Goal: Information Seeking & Learning: Compare options

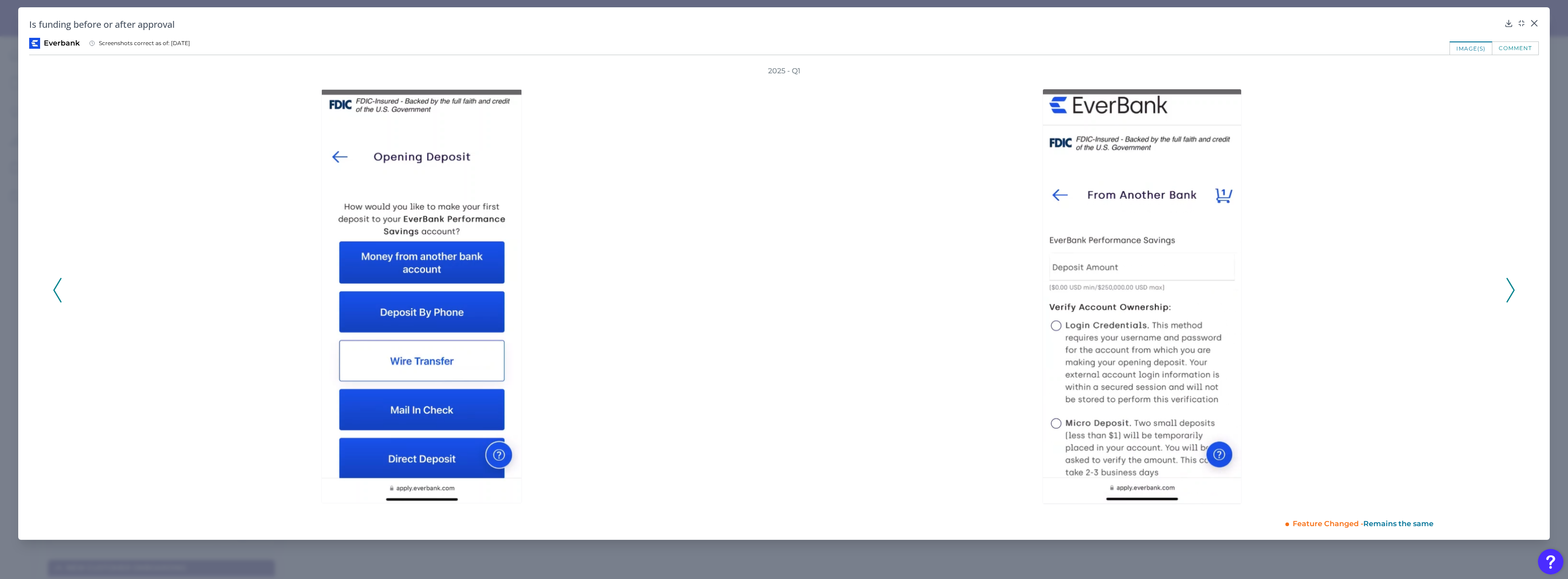
scroll to position [3319, 0]
click at [1536, 21] on icon at bounding box center [1534, 23] width 5 height 5
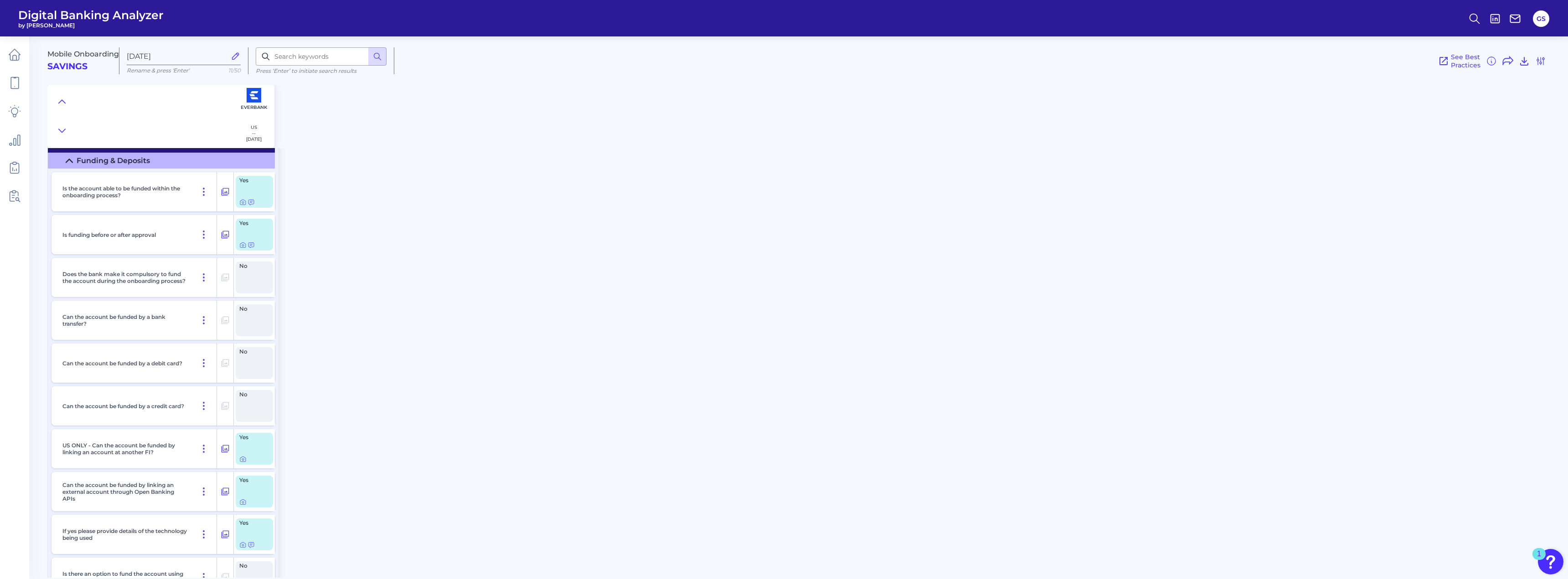
scroll to position [3455, 0]
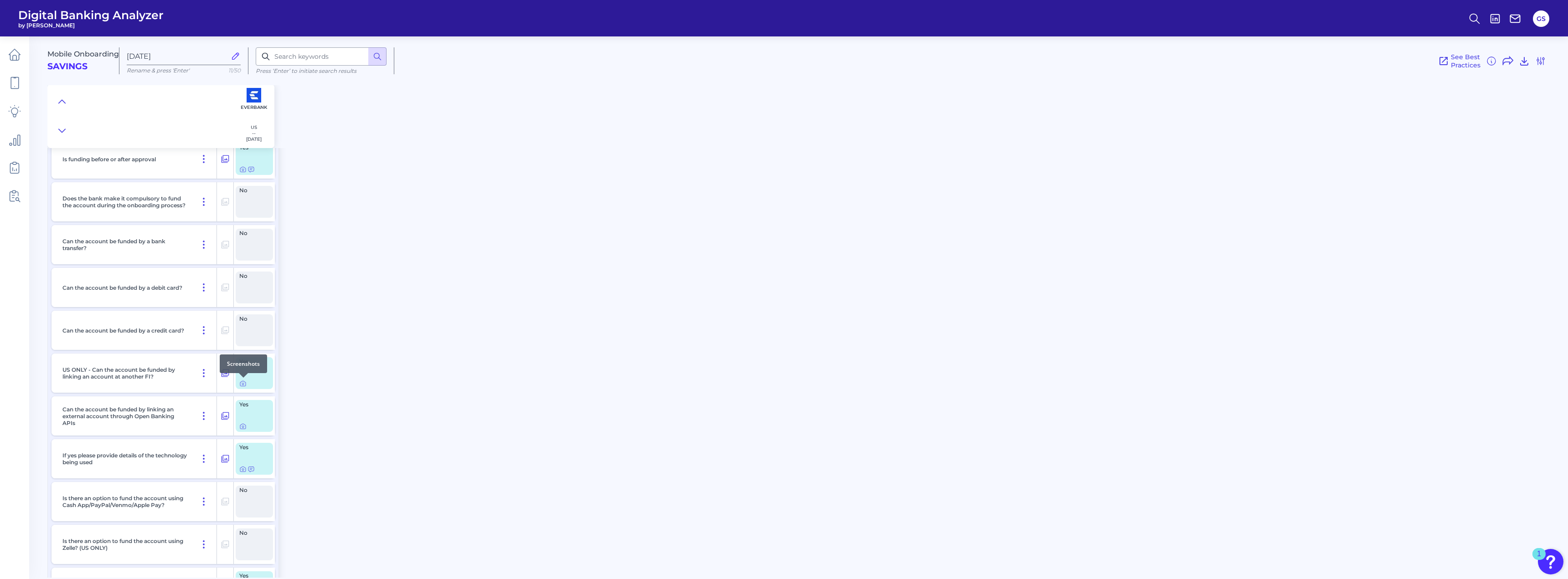
click at [242, 382] on div at bounding box center [243, 377] width 9 height 9
click at [242, 384] on icon at bounding box center [243, 384] width 7 height 7
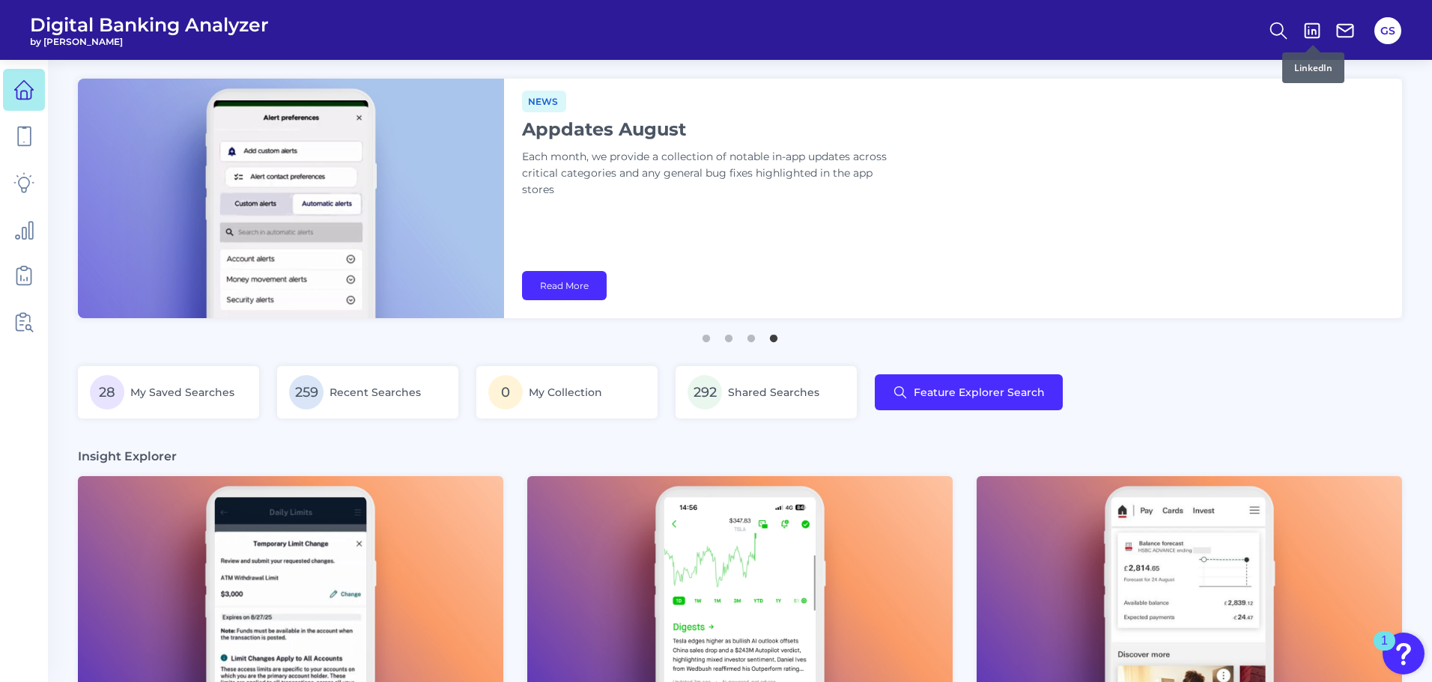
click at [1299, 40] on div at bounding box center [1311, 30] width 33 height 21
click at [1284, 35] on icon at bounding box center [1278, 30] width 21 height 21
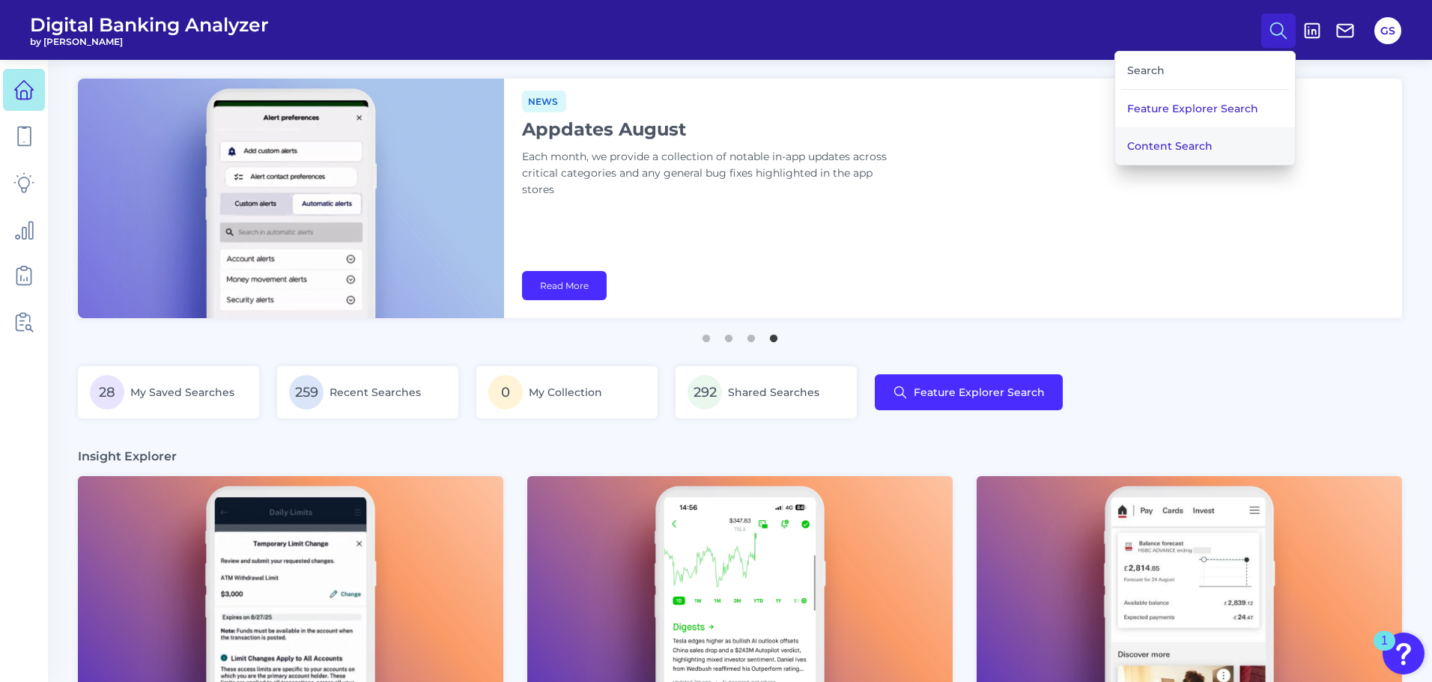
click at [1206, 151] on button "Content Search" at bounding box center [1205, 145] width 180 height 37
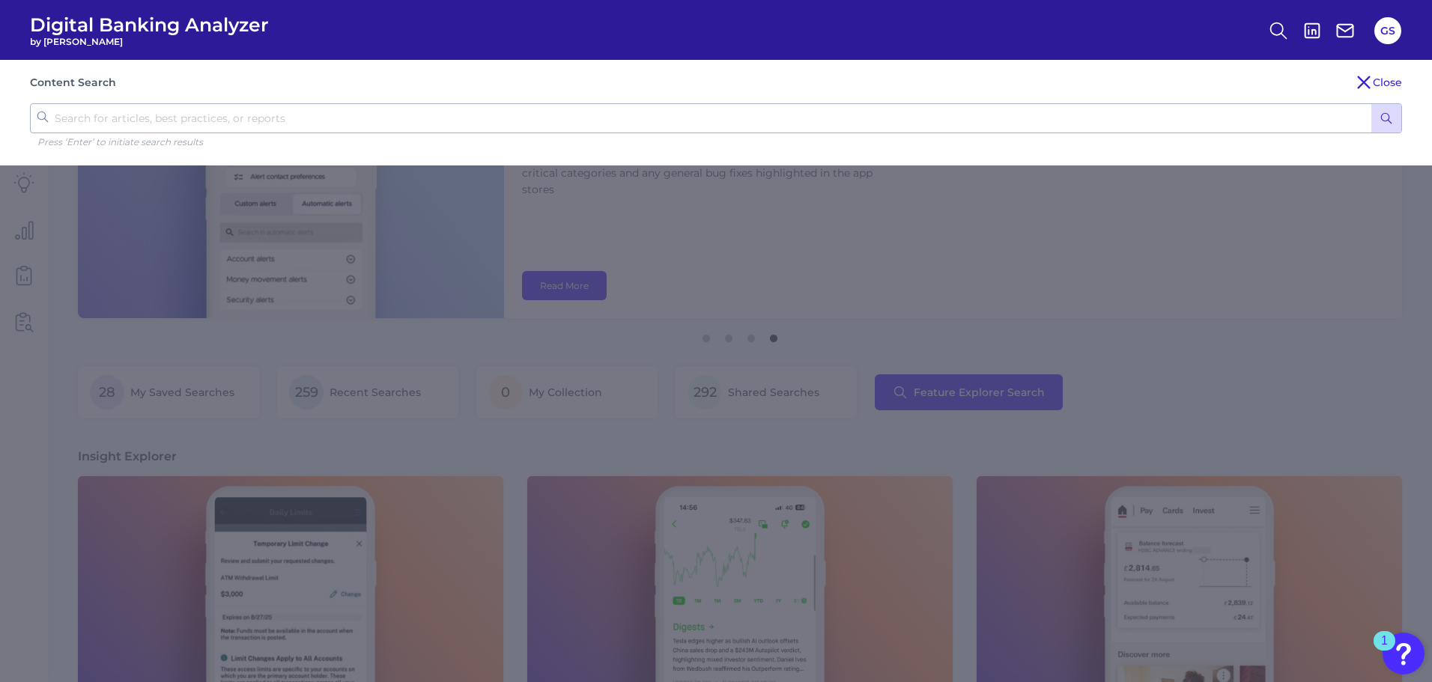
drag, startPoint x: 1276, startPoint y: 36, endPoint x: 1277, endPoint y: 49, distance: 12.8
click at [1277, 36] on icon at bounding box center [1278, 30] width 21 height 21
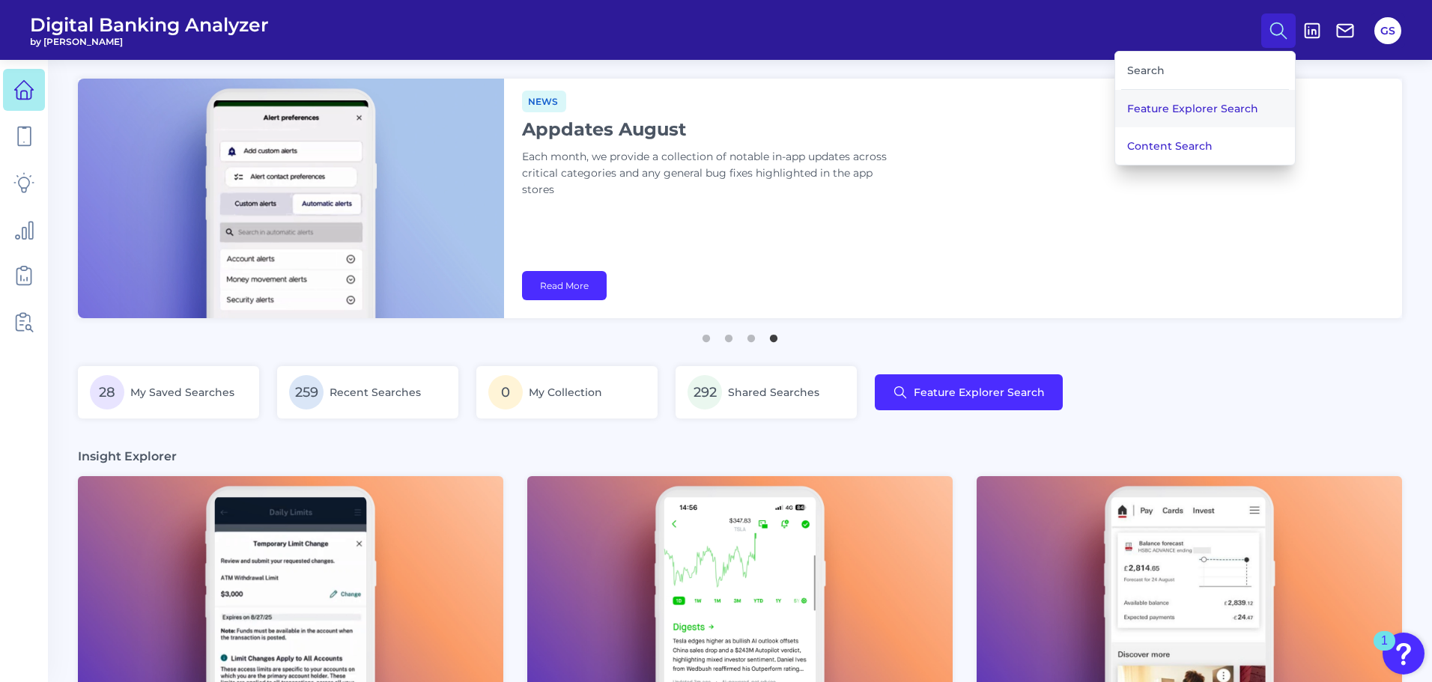
click at [1263, 94] on button "Feature Explorer Search" at bounding box center [1205, 108] width 180 height 37
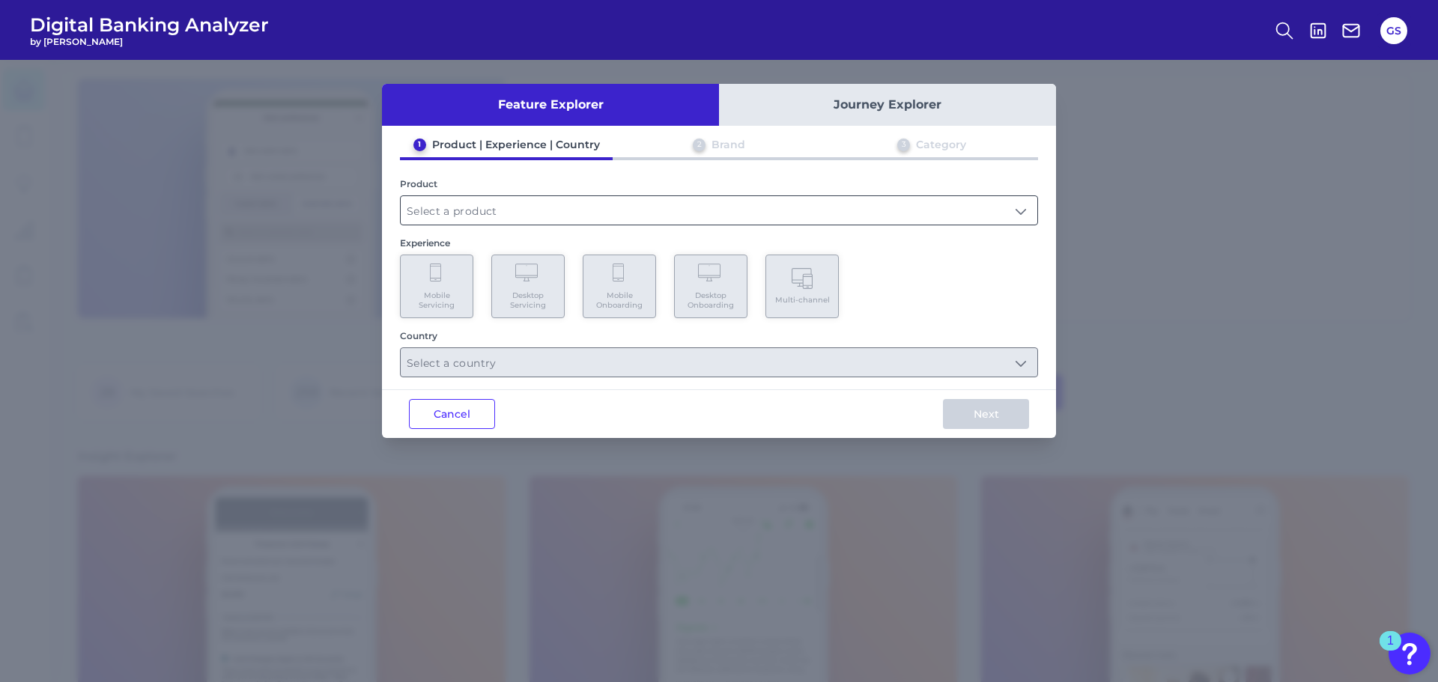
click at [695, 208] on input "text" at bounding box center [719, 210] width 637 height 28
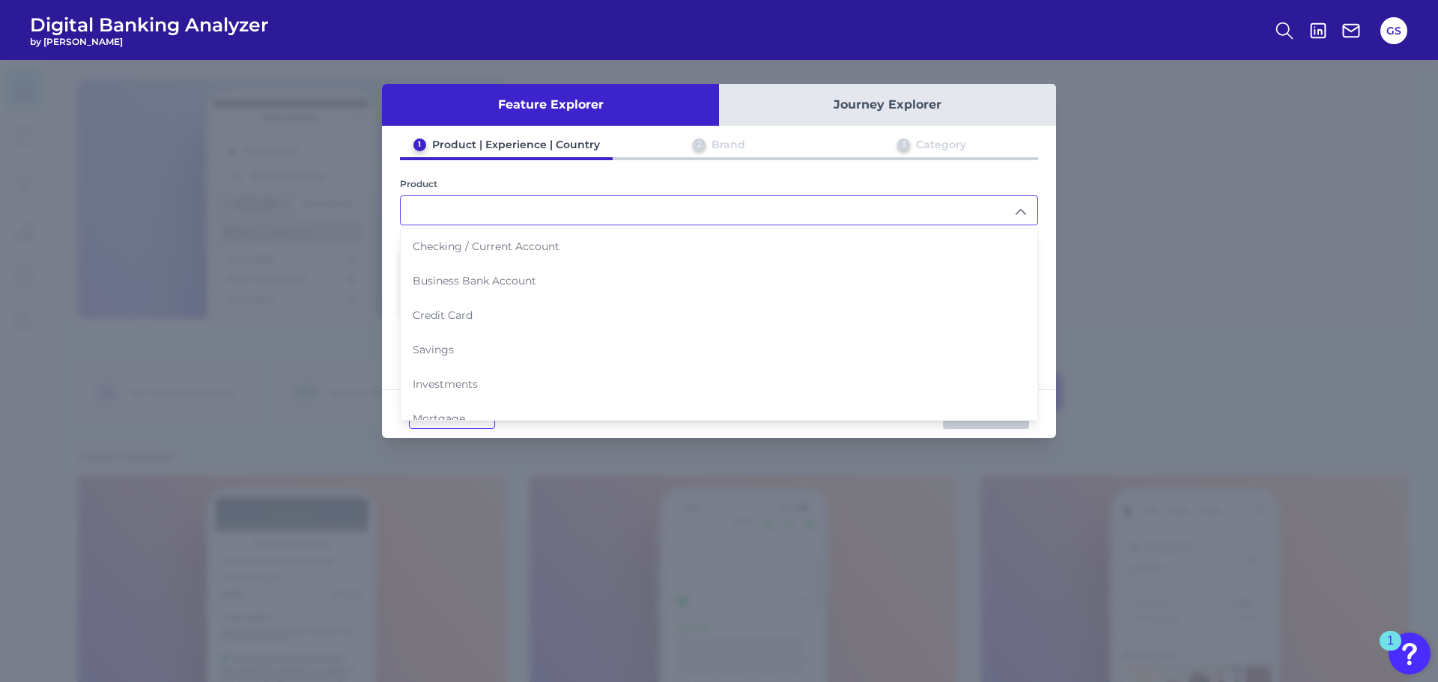
click at [591, 238] on li "Checking / Current Account" at bounding box center [719, 246] width 637 height 34
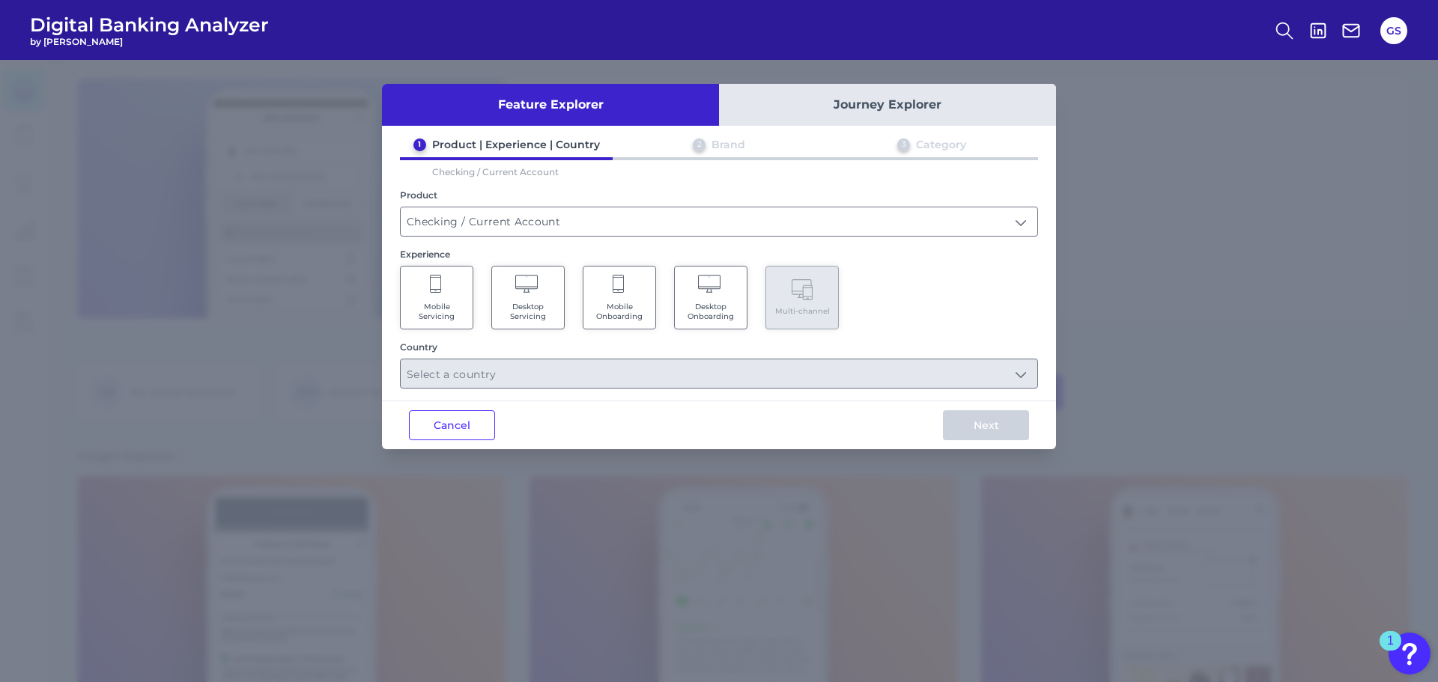
click at [633, 281] on Onboarding "Mobile Onboarding" at bounding box center [619, 298] width 73 height 64
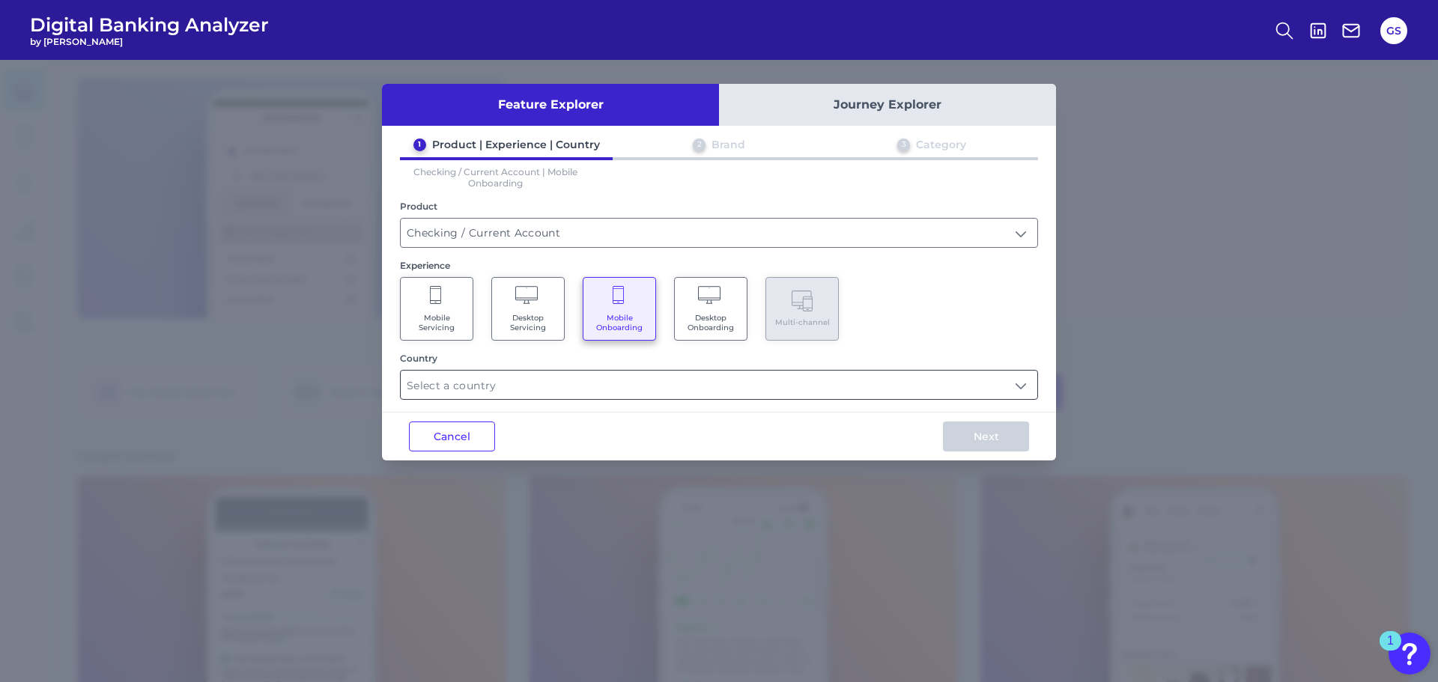
click at [487, 388] on input "text" at bounding box center [719, 385] width 637 height 28
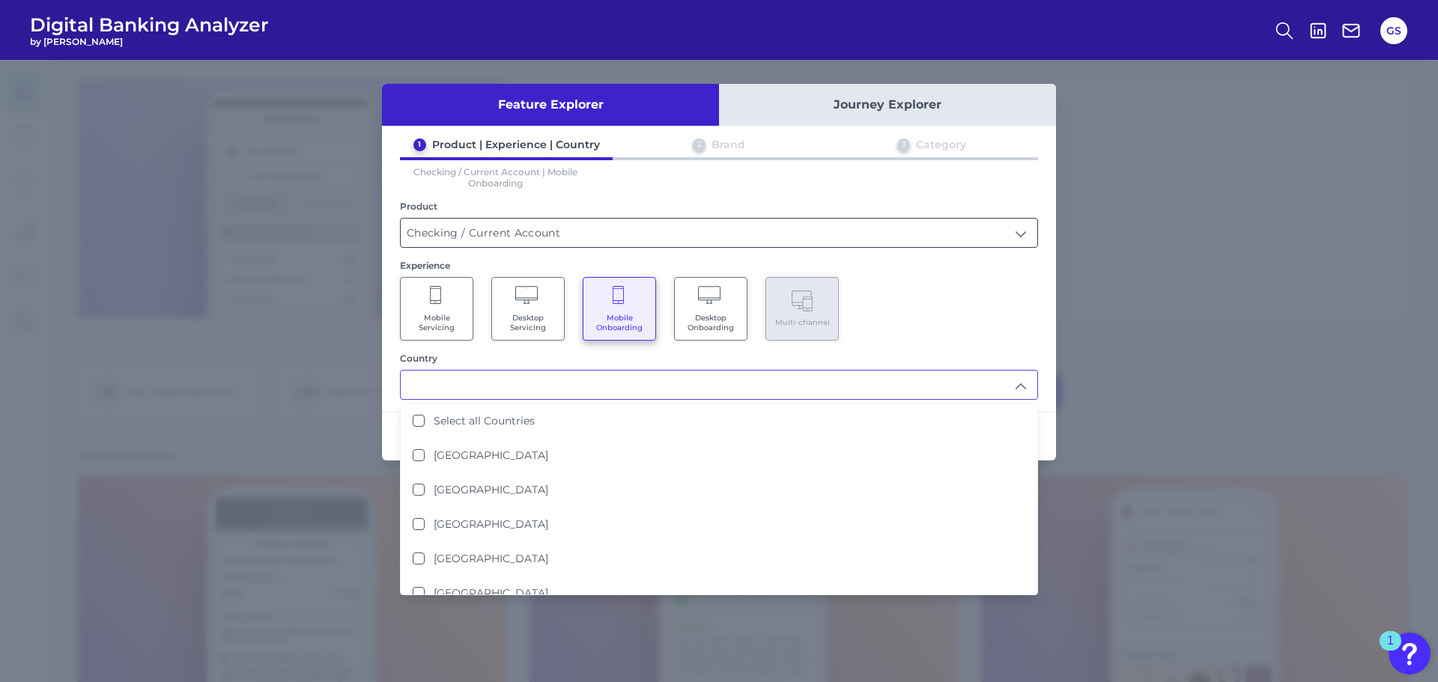
click at [577, 231] on input "Checking / Current Account" at bounding box center [719, 233] width 637 height 28
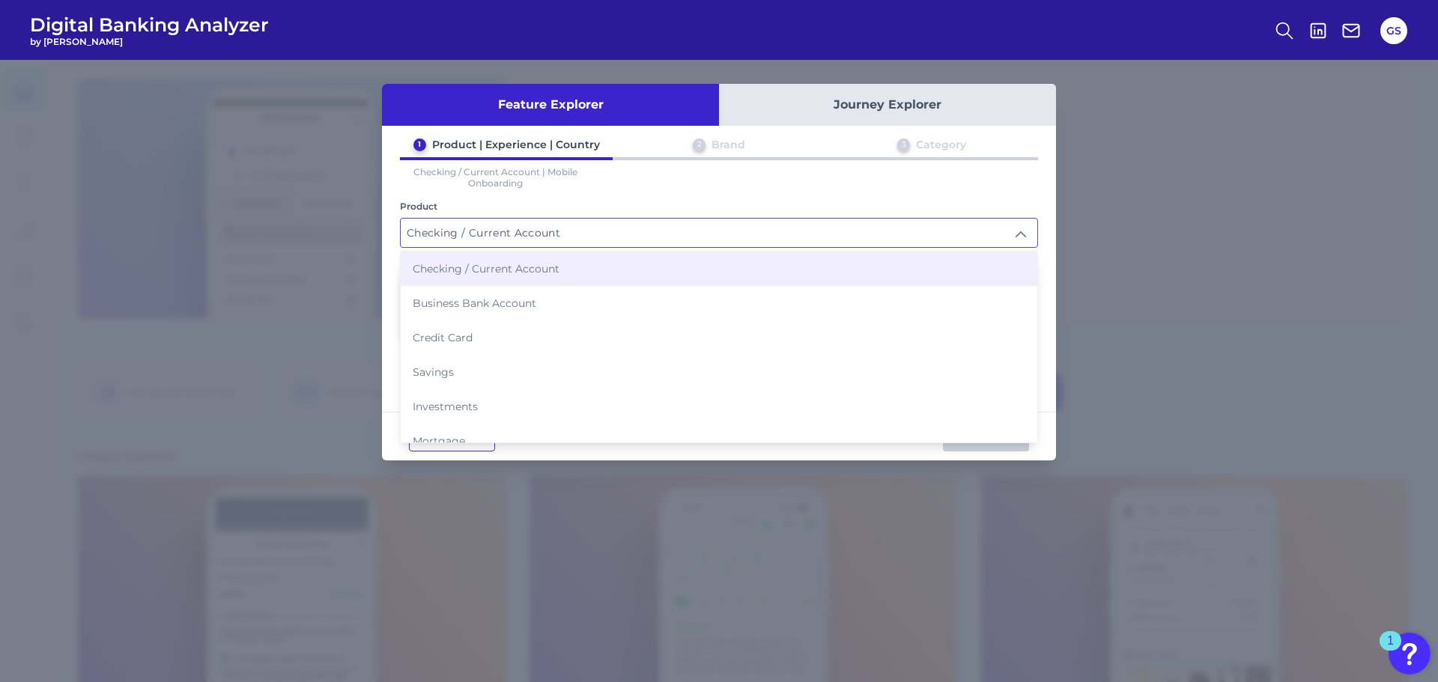
drag, startPoint x: 529, startPoint y: 359, endPoint x: 537, endPoint y: 366, distance: 10.6
click at [530, 360] on li "Savings" at bounding box center [719, 372] width 637 height 34
type input "Savings"
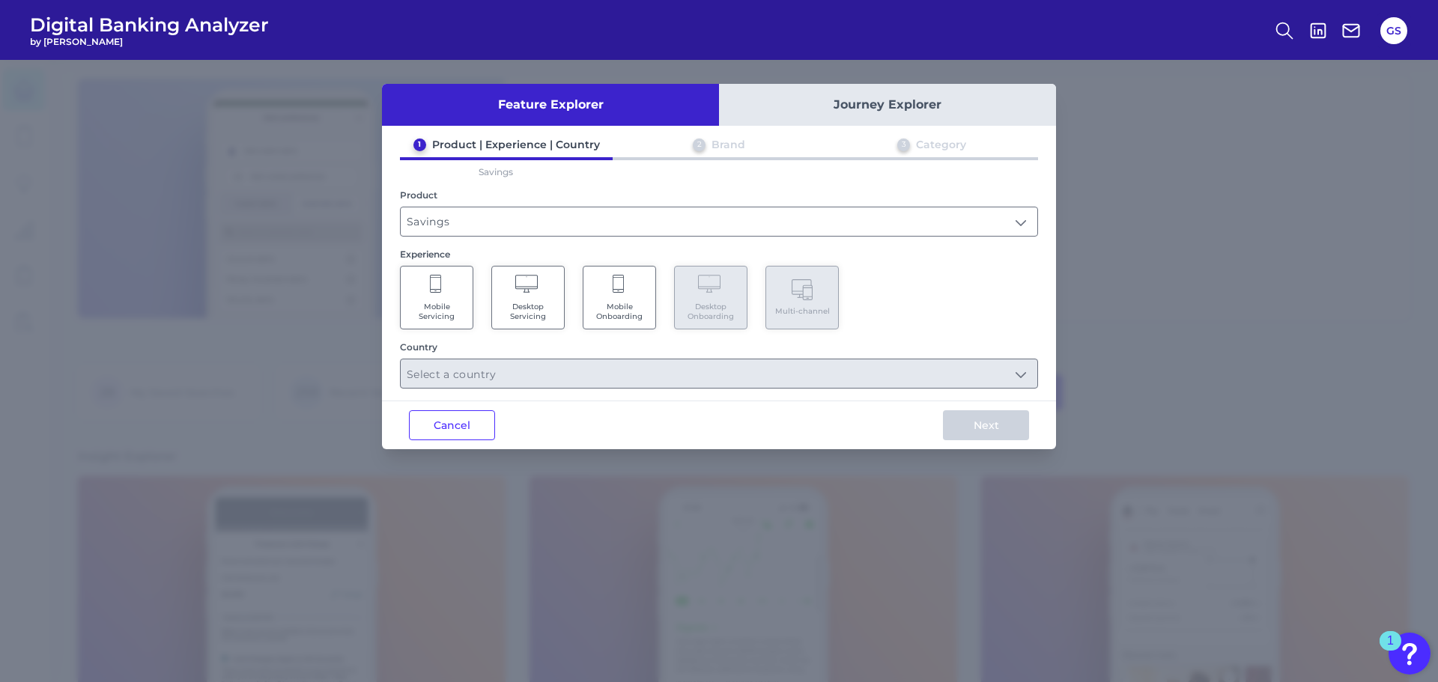
click at [619, 291] on icon at bounding box center [619, 285] width 13 height 21
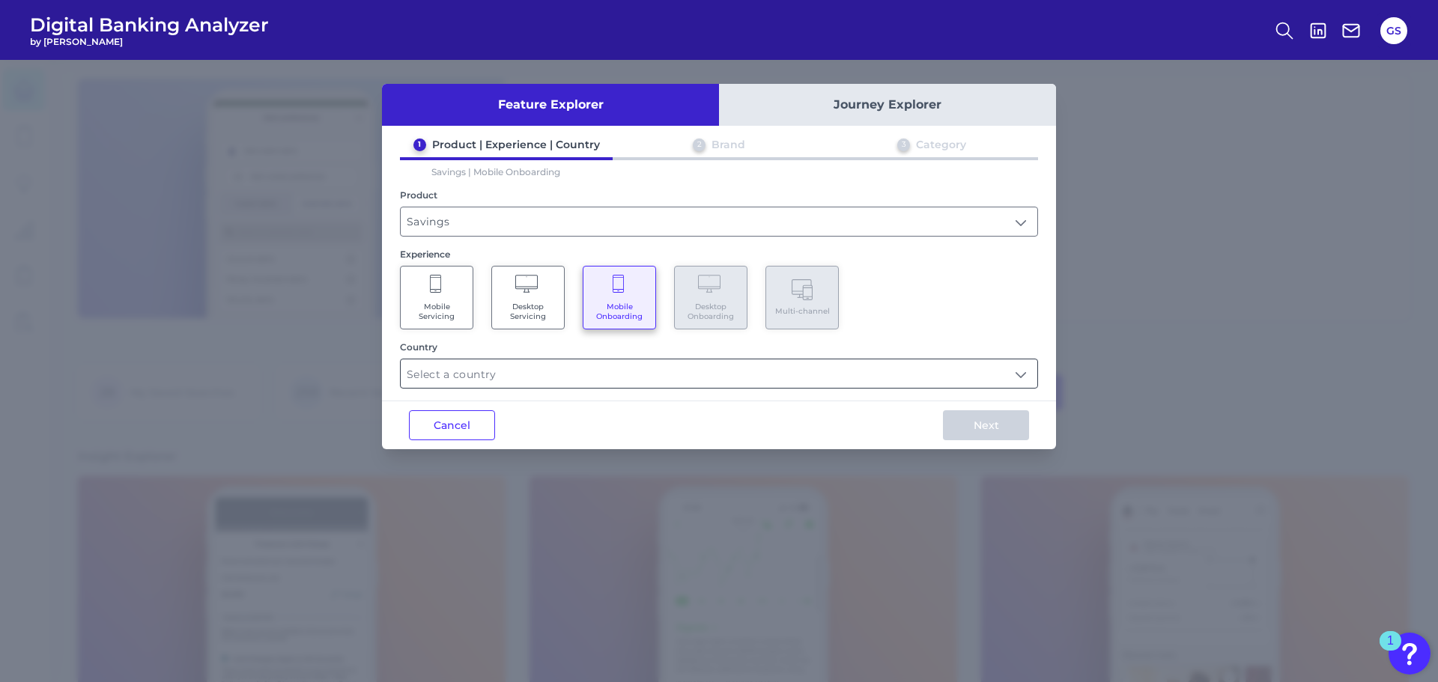
drag, startPoint x: 619, startPoint y: 362, endPoint x: 618, endPoint y: 373, distance: 11.3
click at [619, 362] on input "text" at bounding box center [719, 373] width 637 height 28
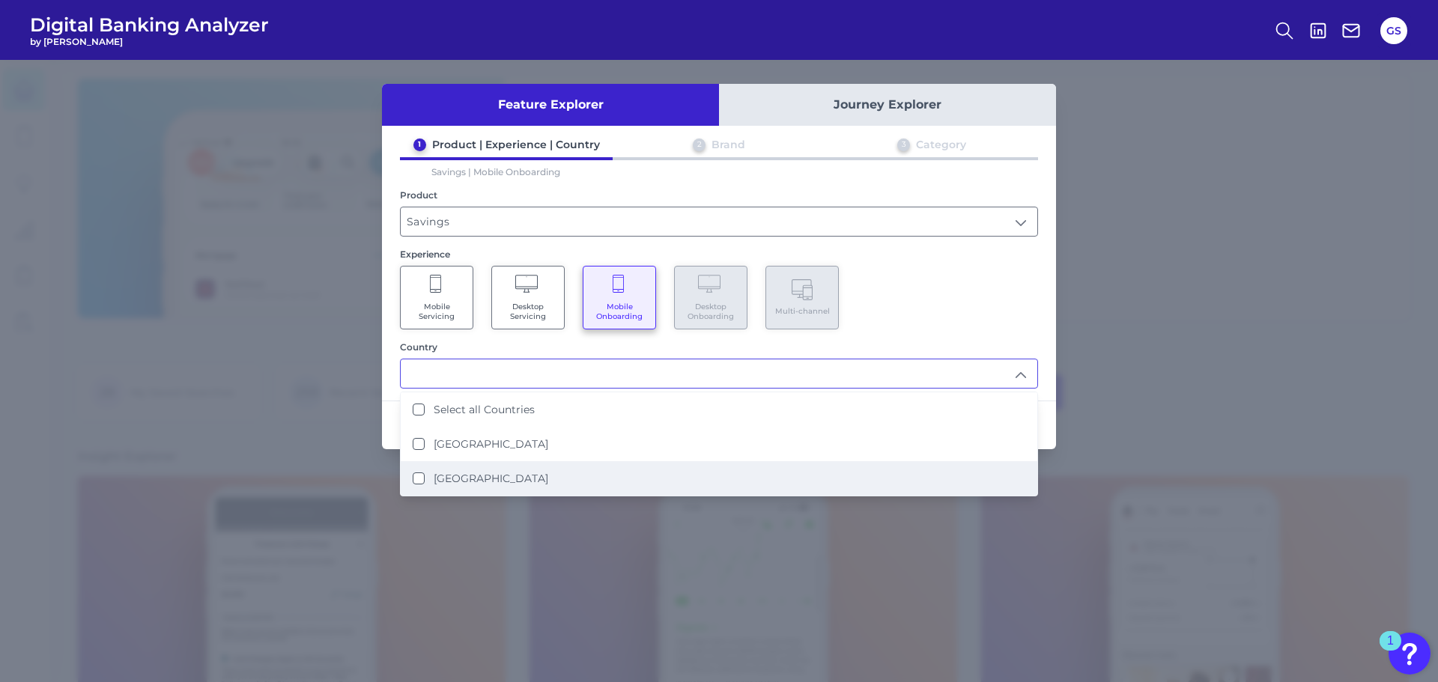
click at [577, 467] on li "[GEOGRAPHIC_DATA]" at bounding box center [719, 478] width 637 height 34
type input "[GEOGRAPHIC_DATA]"
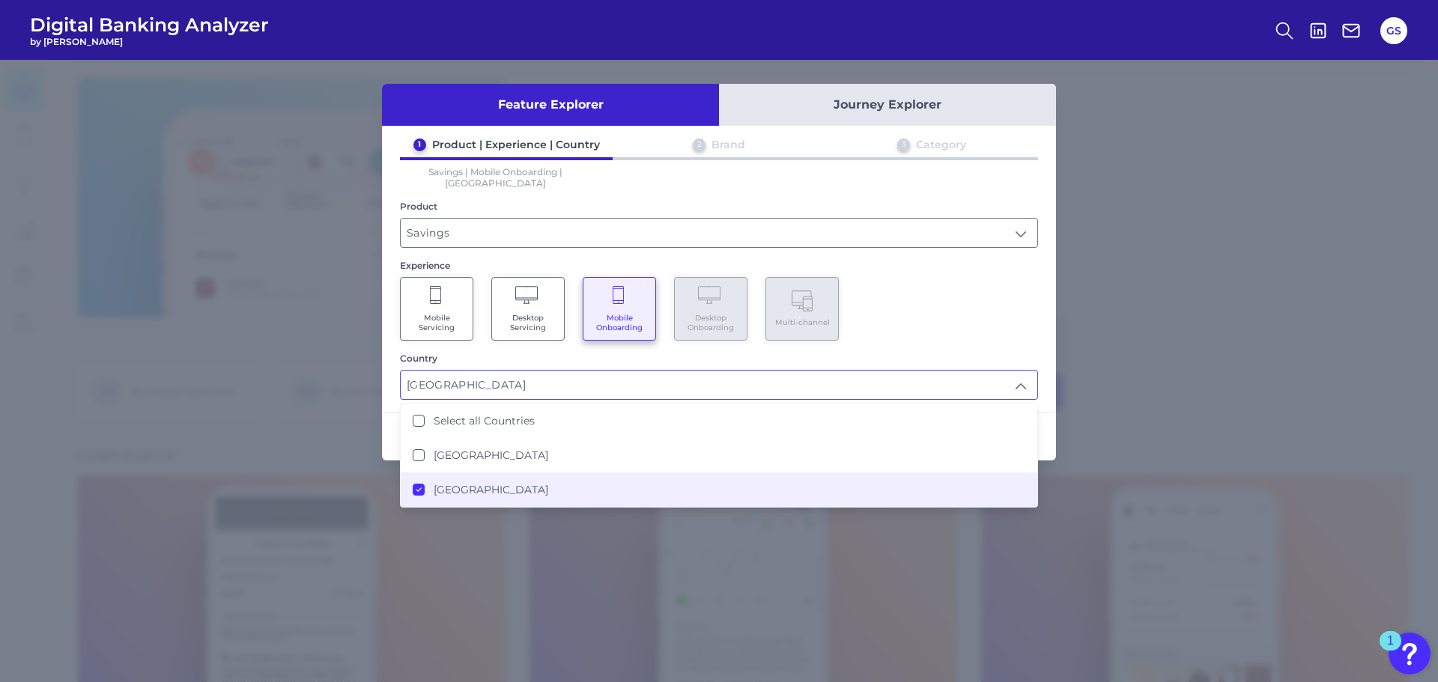
click at [1024, 303] on div "Mobile Servicing Desktop Servicing Mobile Onboarding Desktop Onboarding Multi-c…" at bounding box center [719, 309] width 638 height 64
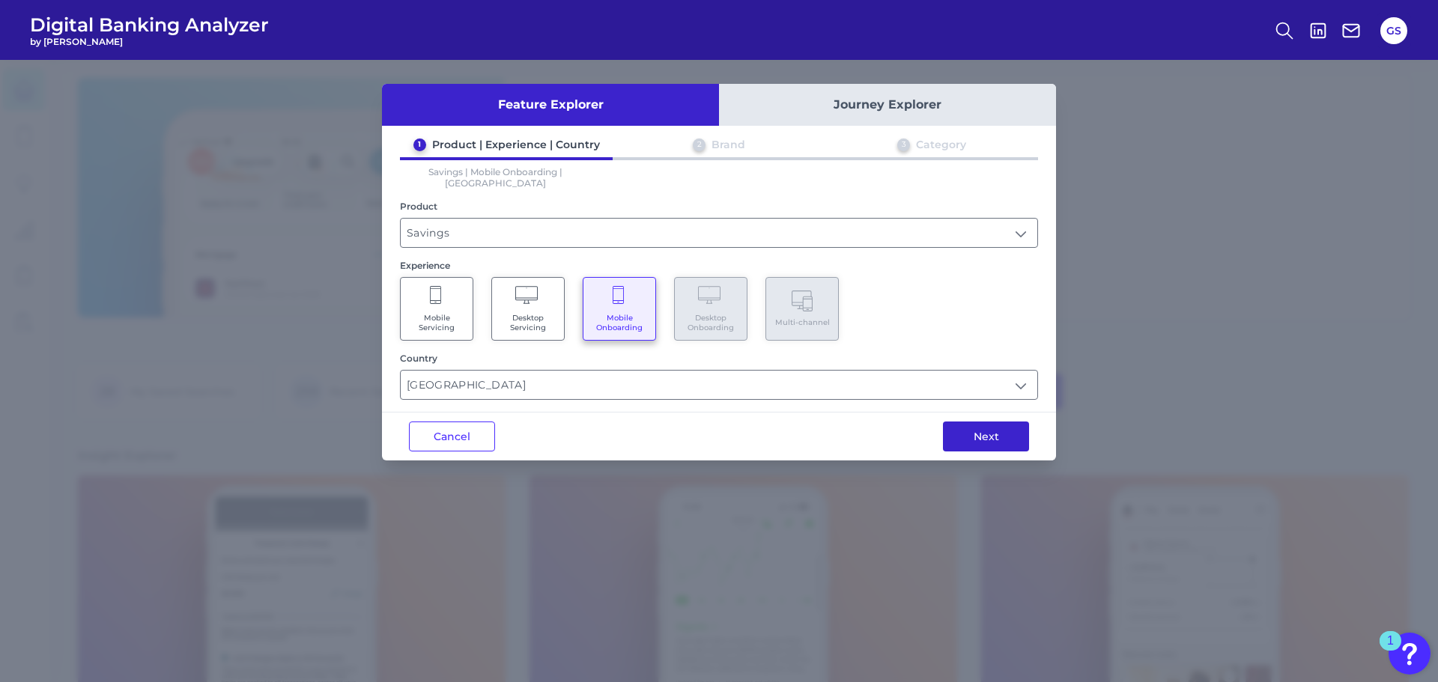
click at [1000, 428] on button "Next" at bounding box center [986, 437] width 86 height 30
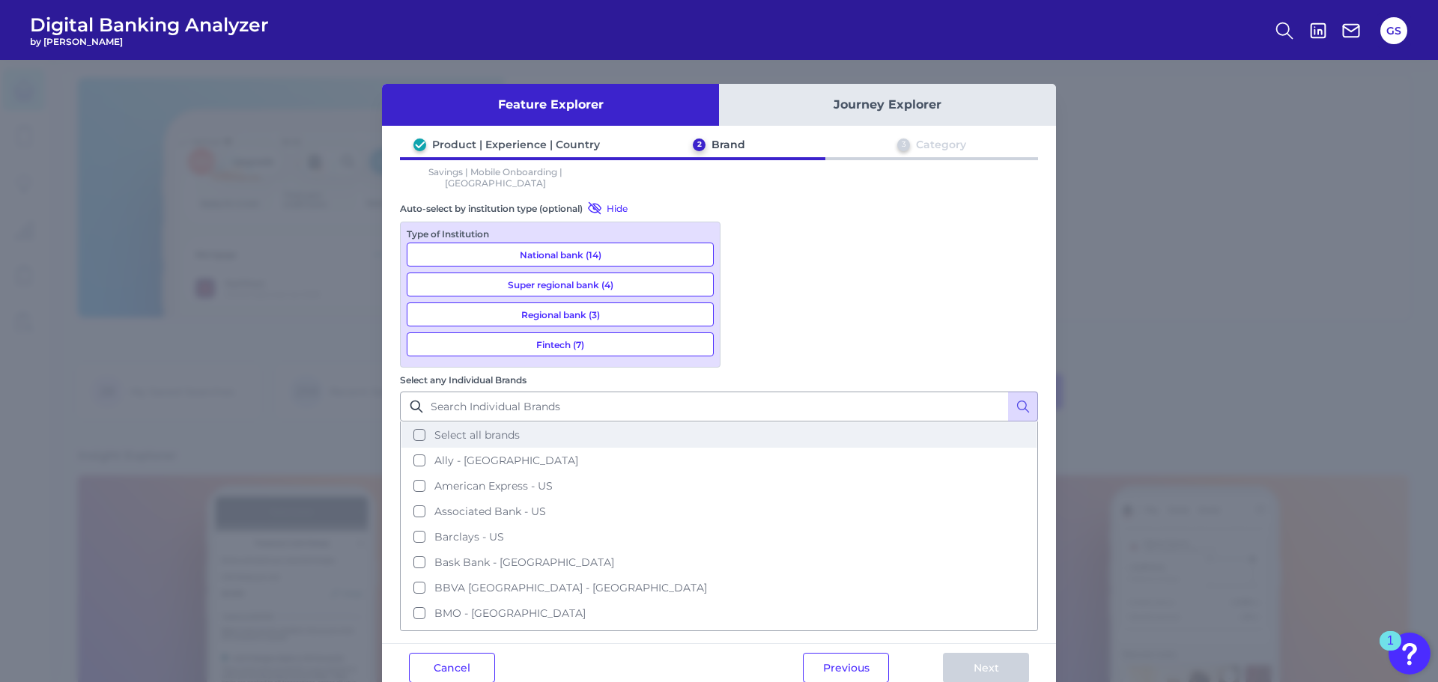
click at [816, 422] on button "Select all brands" at bounding box center [718, 434] width 635 height 25
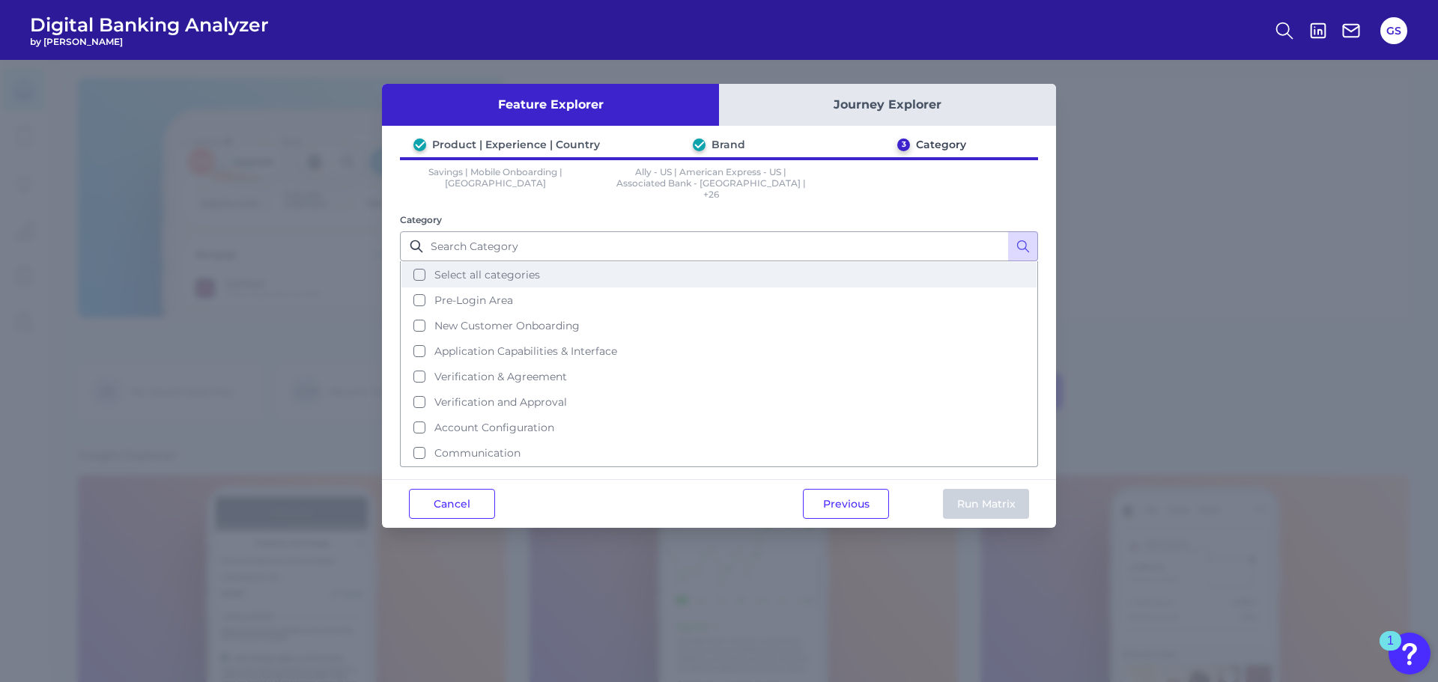
click at [633, 272] on button "Select all categories" at bounding box center [718, 274] width 635 height 25
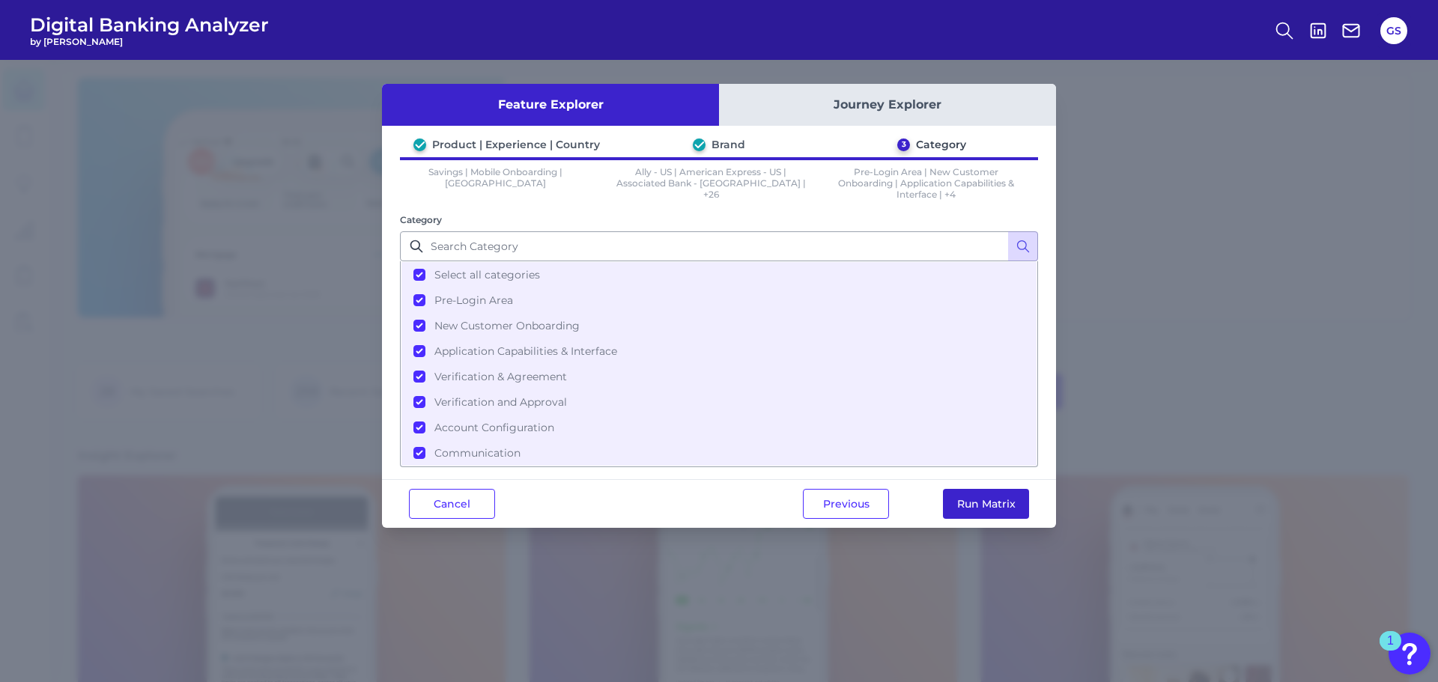
click at [1016, 502] on button "Run Matrix" at bounding box center [986, 504] width 86 height 30
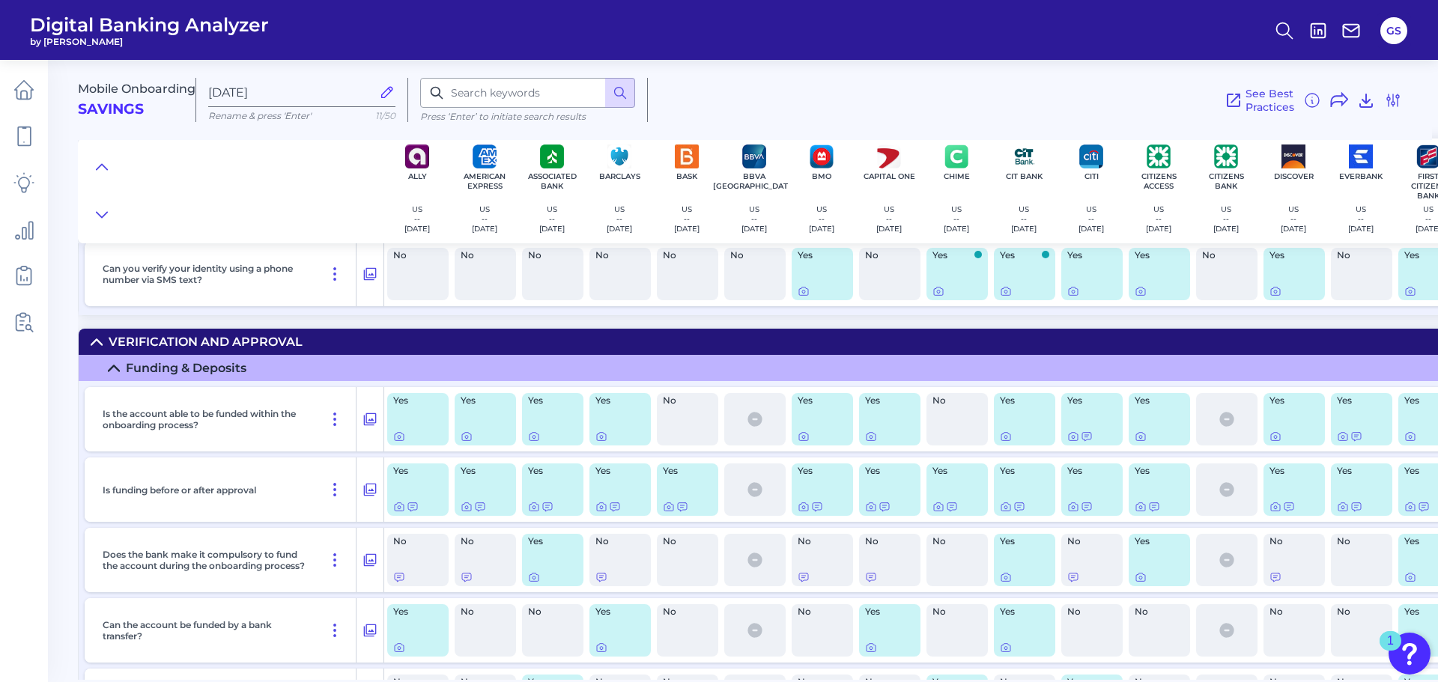
scroll to position [5535, 0]
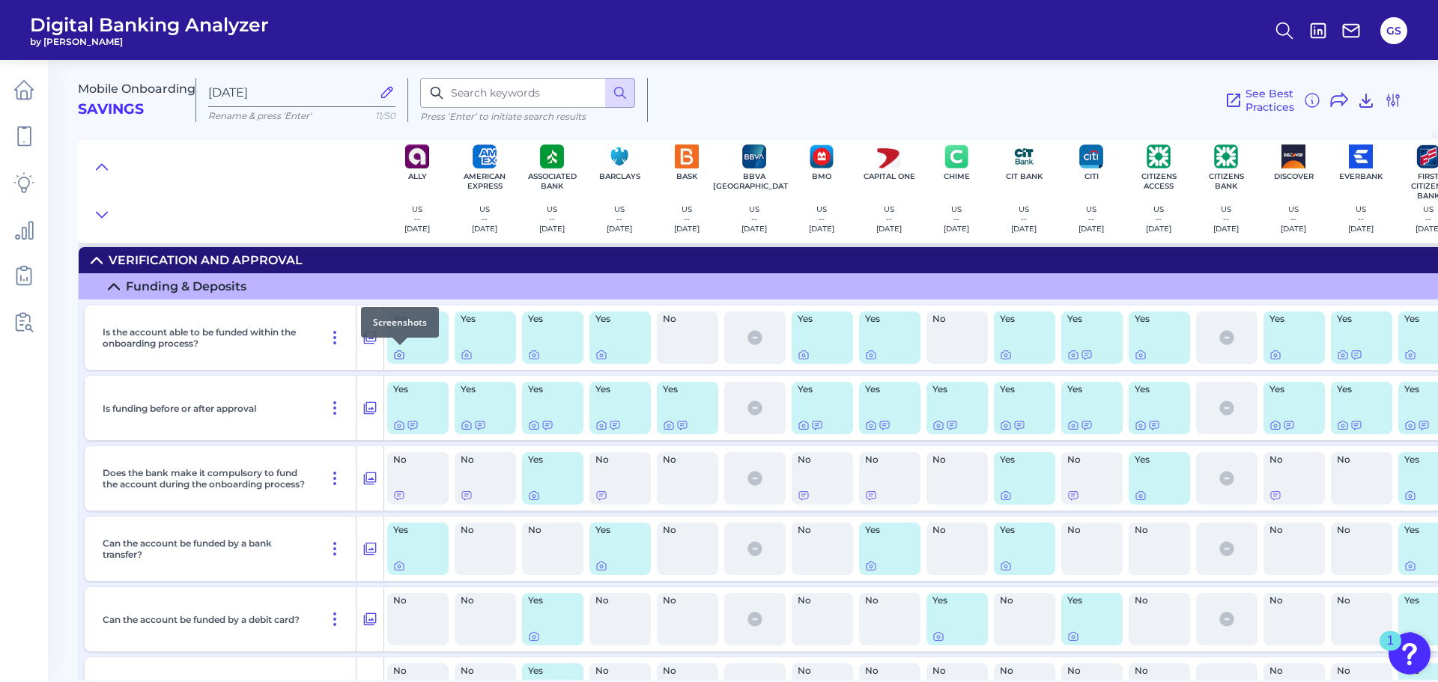
click at [398, 357] on icon at bounding box center [399, 355] width 12 height 12
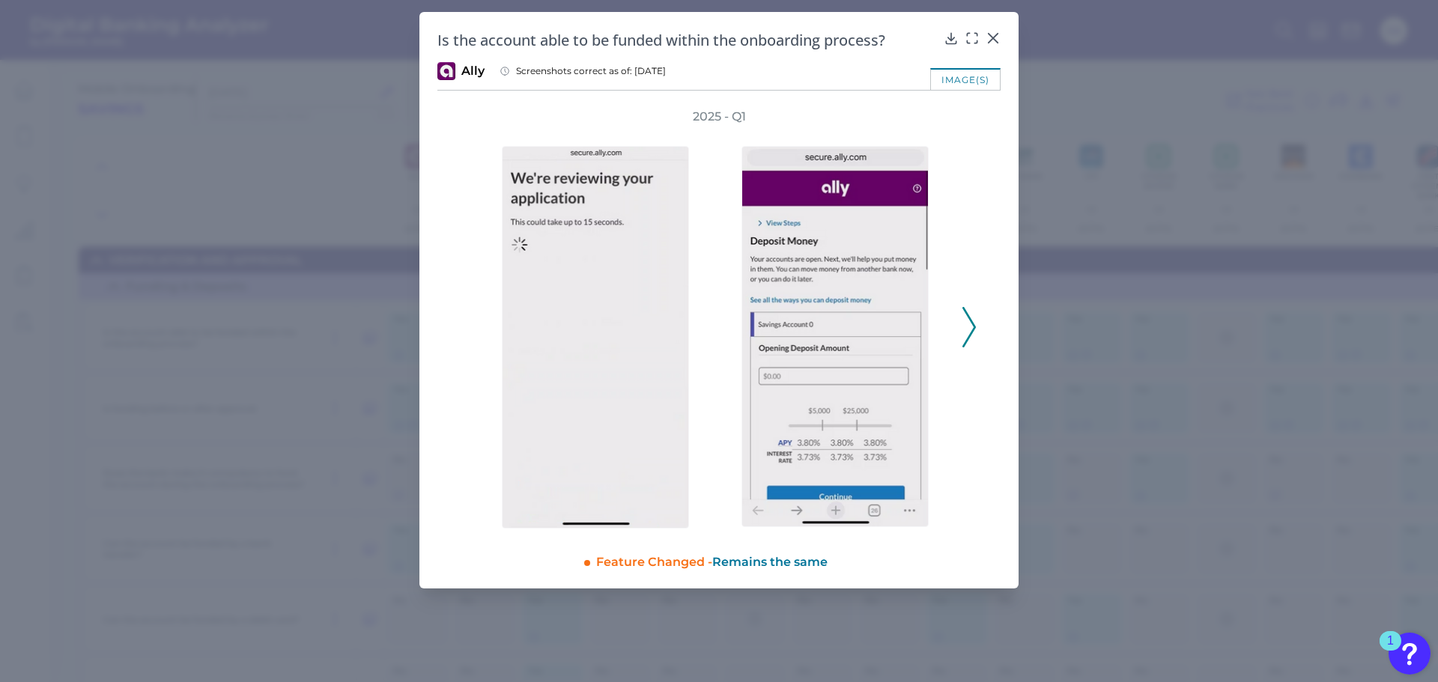
click at [967, 329] on icon at bounding box center [968, 327] width 13 height 40
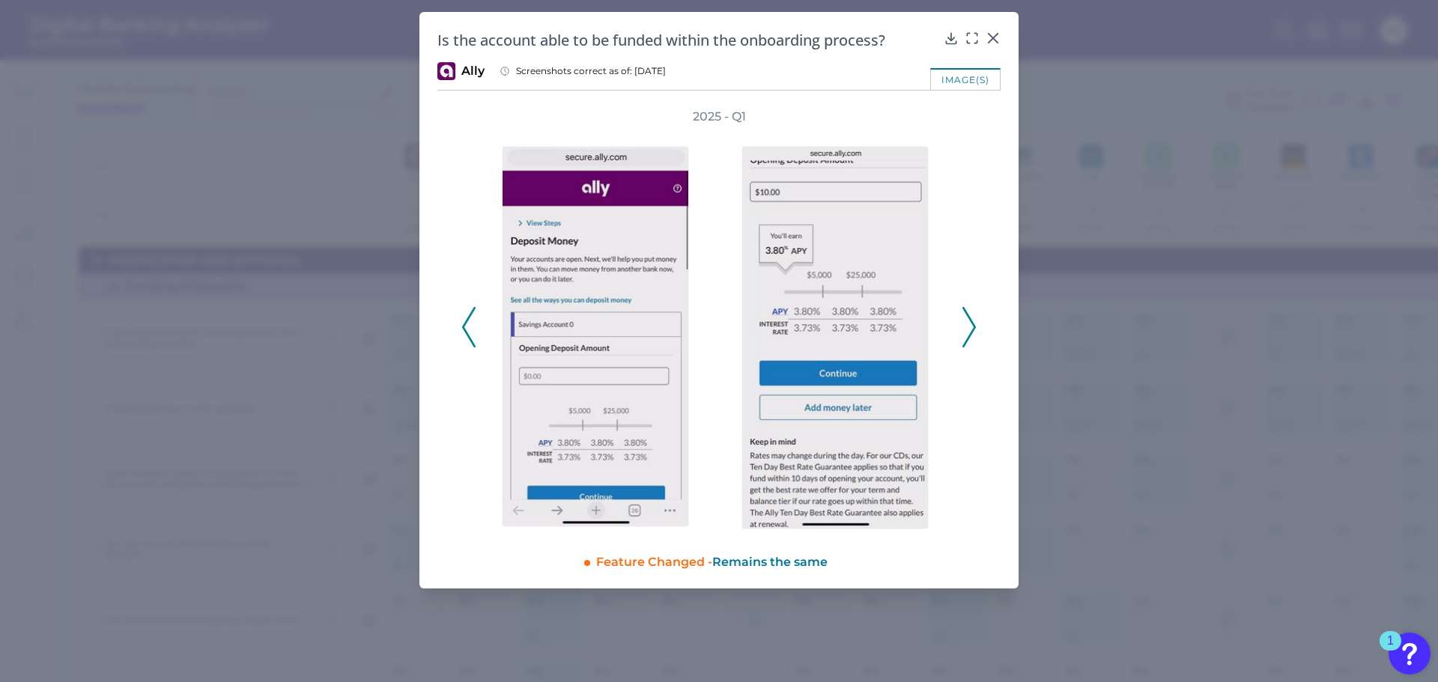
click at [973, 310] on icon at bounding box center [968, 327] width 13 height 40
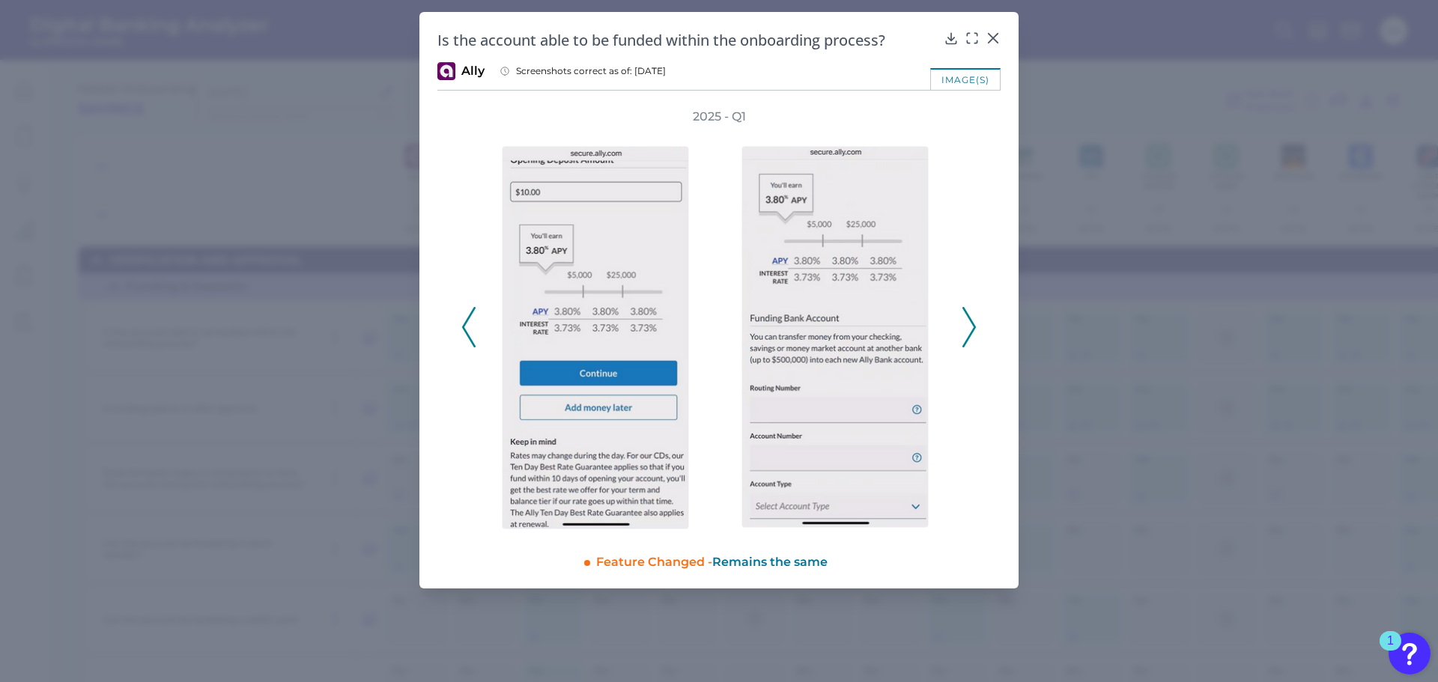
click at [971, 335] on polyline at bounding box center [968, 328] width 11 height 38
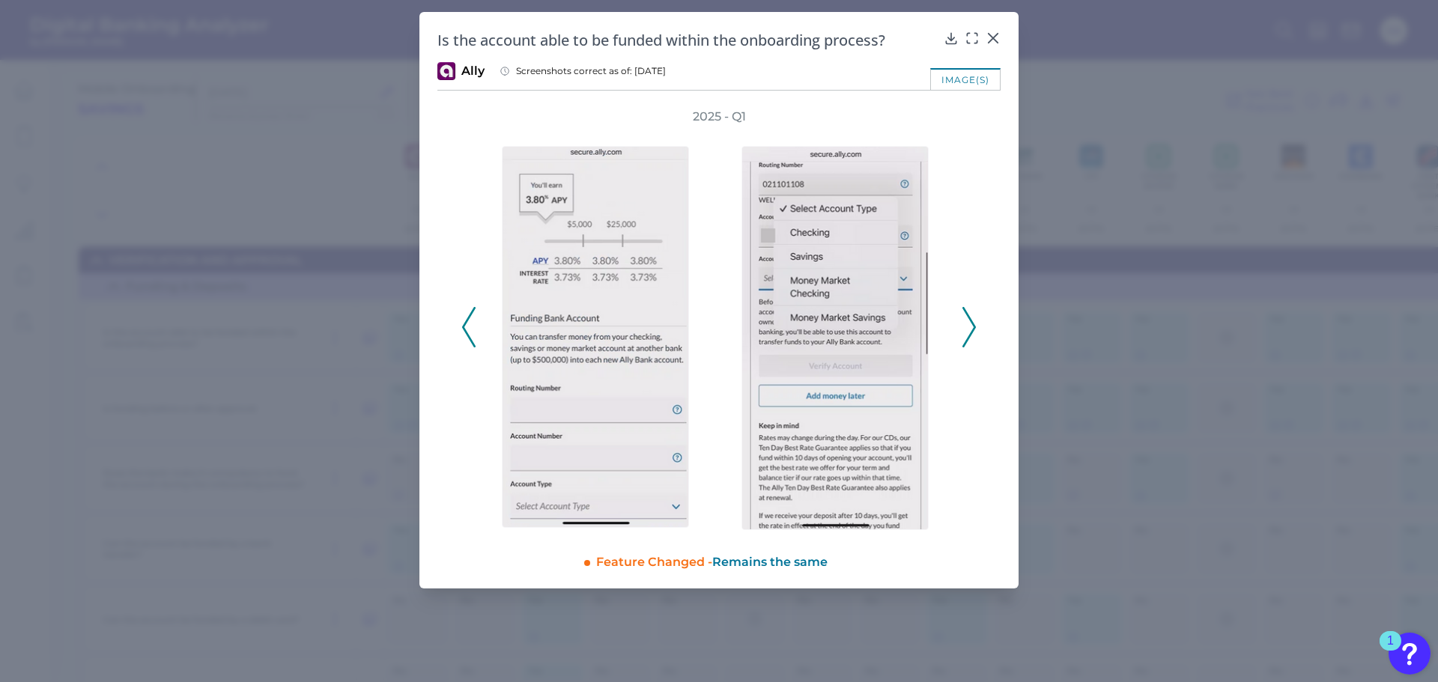
click at [971, 335] on polyline at bounding box center [968, 328] width 11 height 38
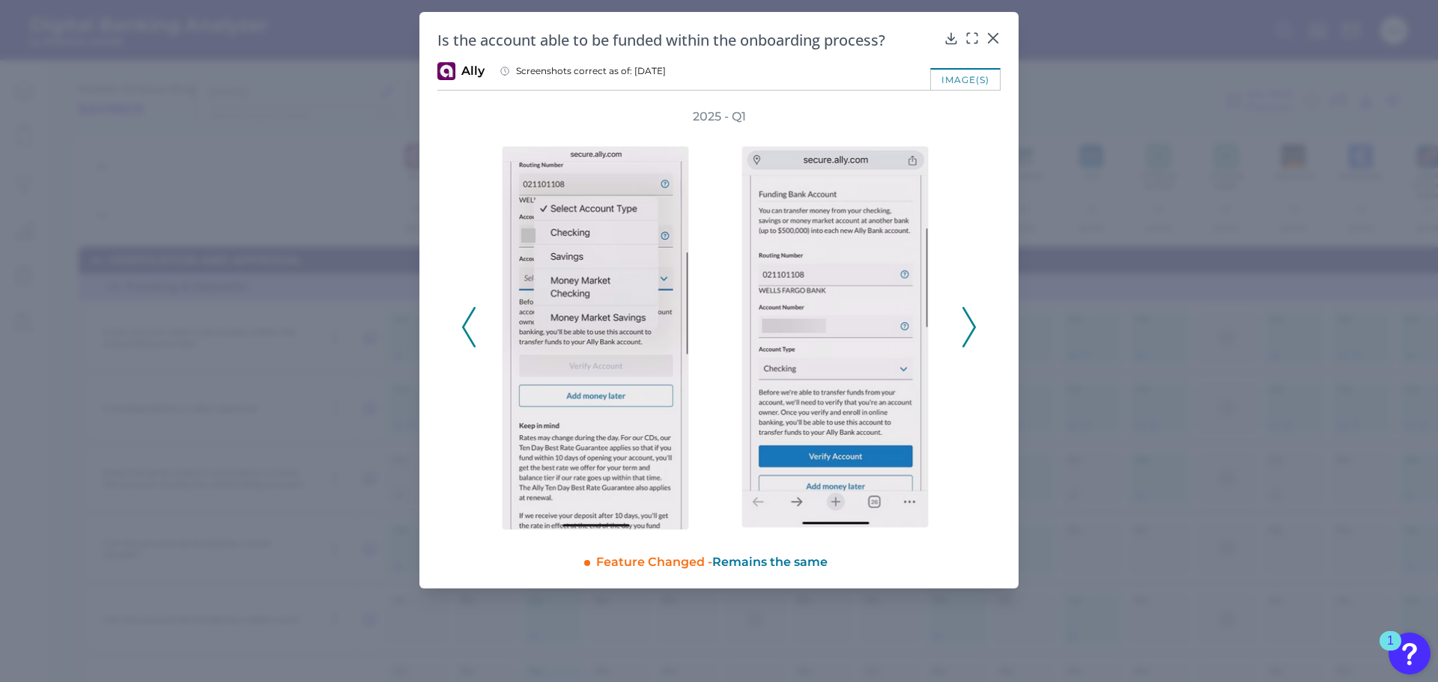
click at [971, 335] on polyline at bounding box center [968, 328] width 11 height 38
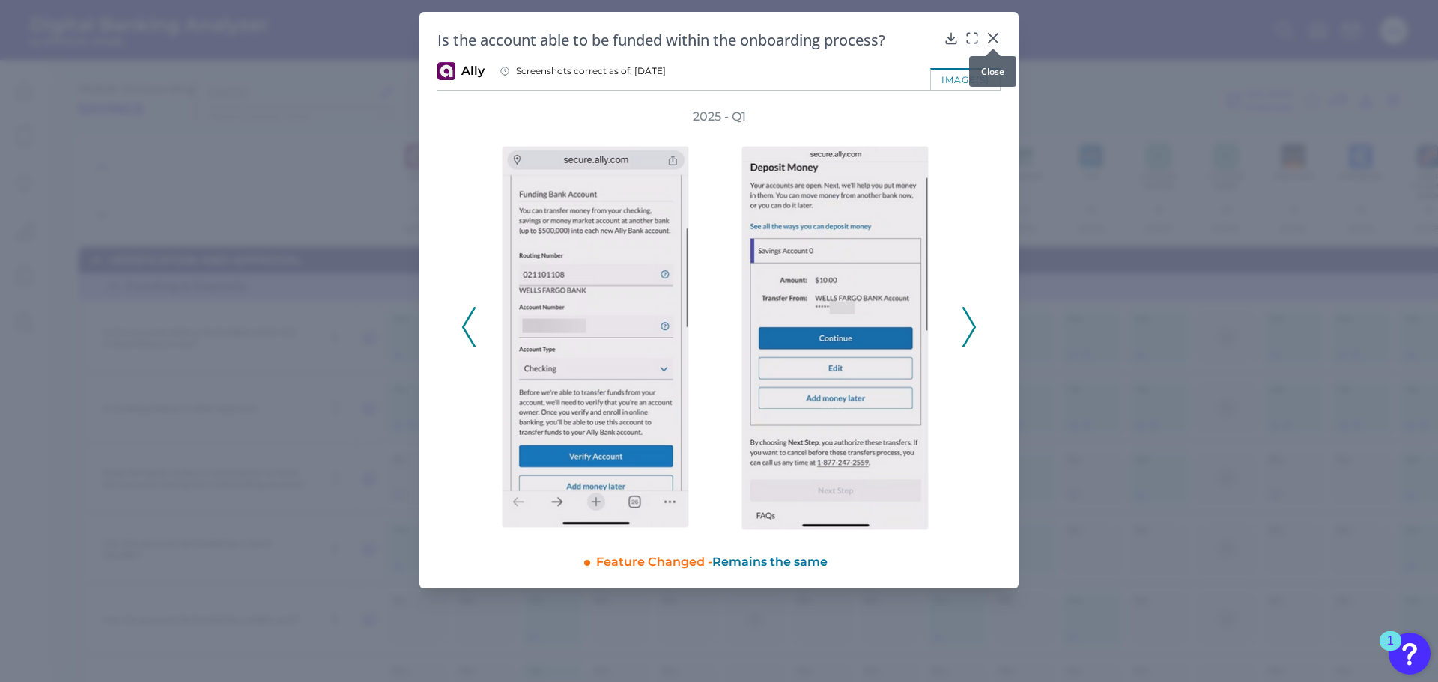
click at [993, 42] on div at bounding box center [992, 48] width 15 height 15
click at [990, 32] on icon at bounding box center [992, 38] width 15 height 15
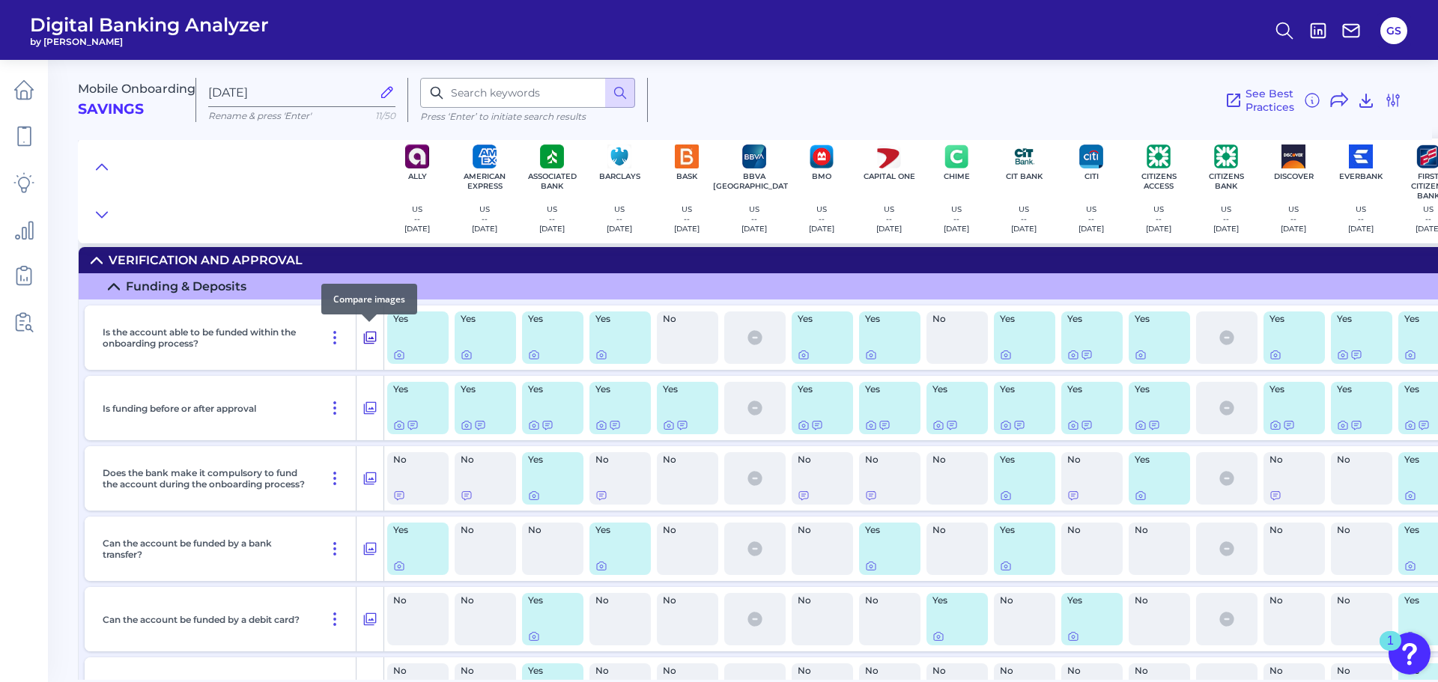
click at [372, 332] on icon at bounding box center [370, 338] width 13 height 13
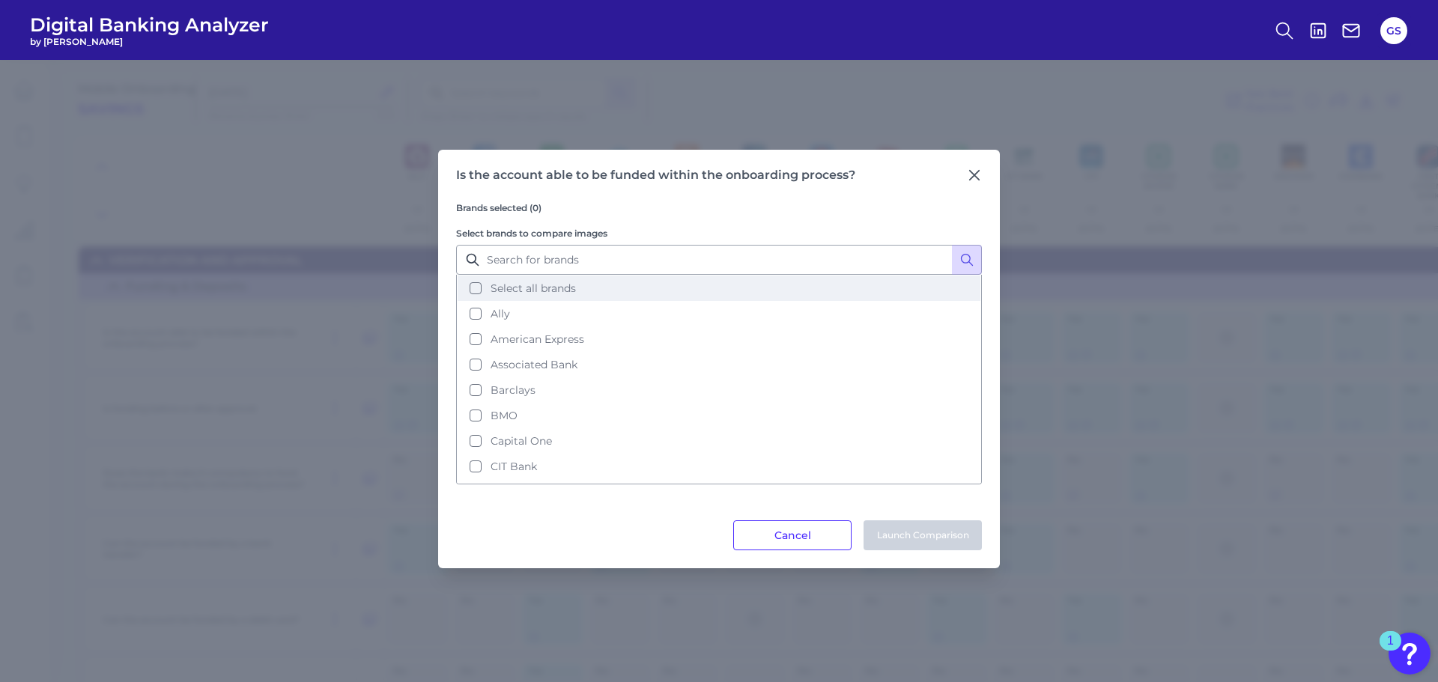
click at [568, 291] on span "Select all brands" at bounding box center [532, 288] width 85 height 13
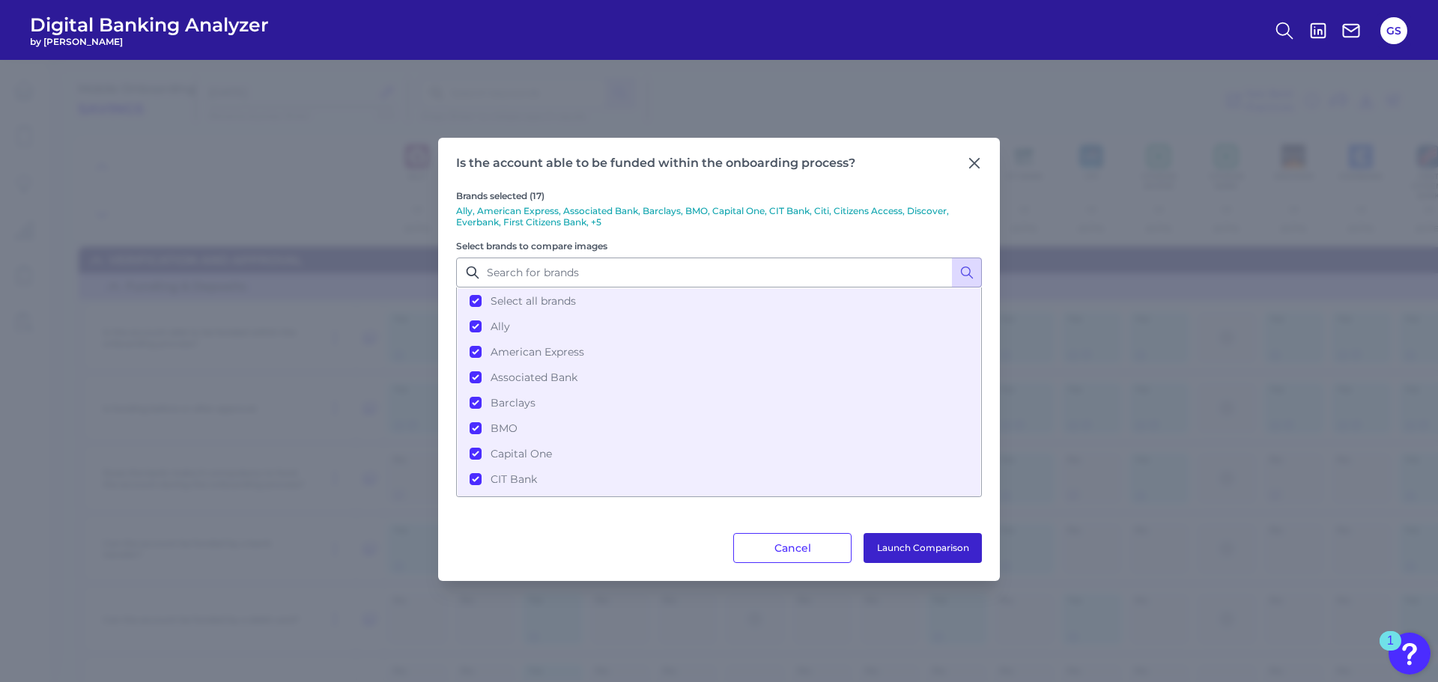
click at [899, 546] on button "Launch Comparison" at bounding box center [922, 548] width 118 height 30
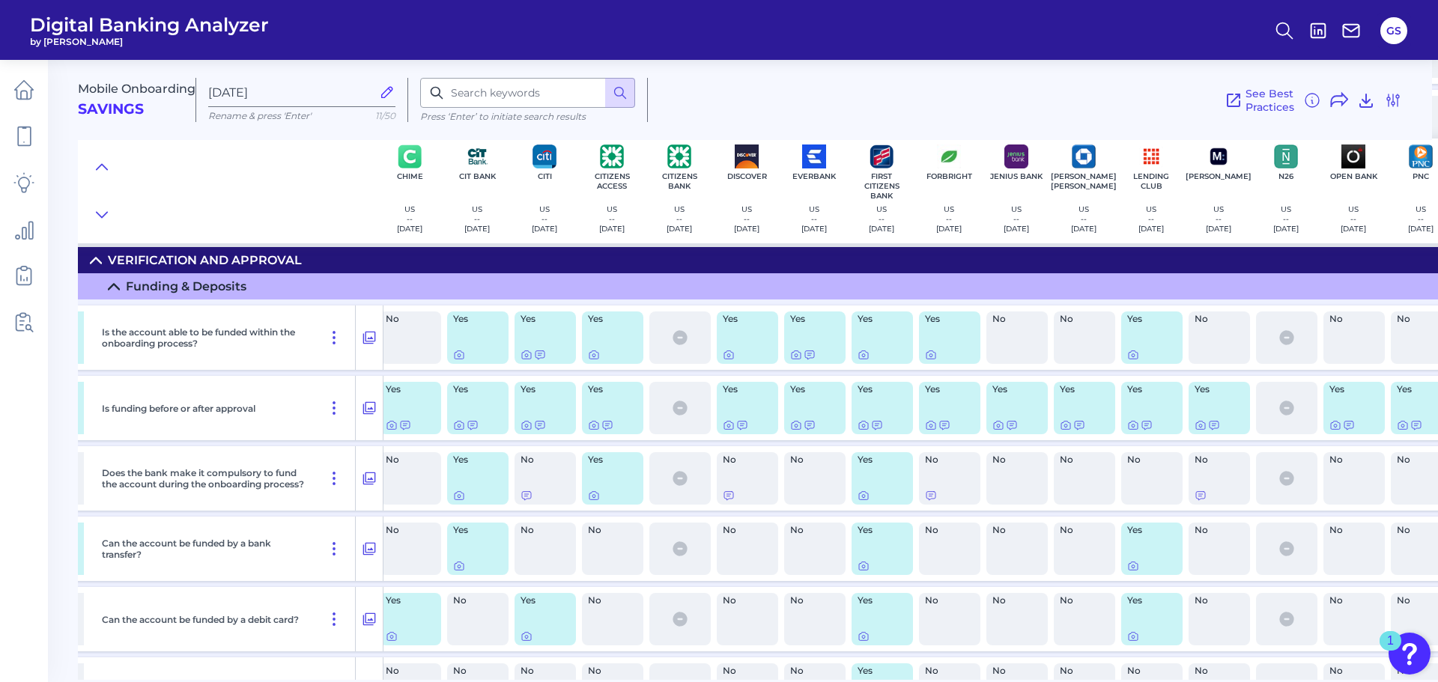
scroll to position [5535, 556]
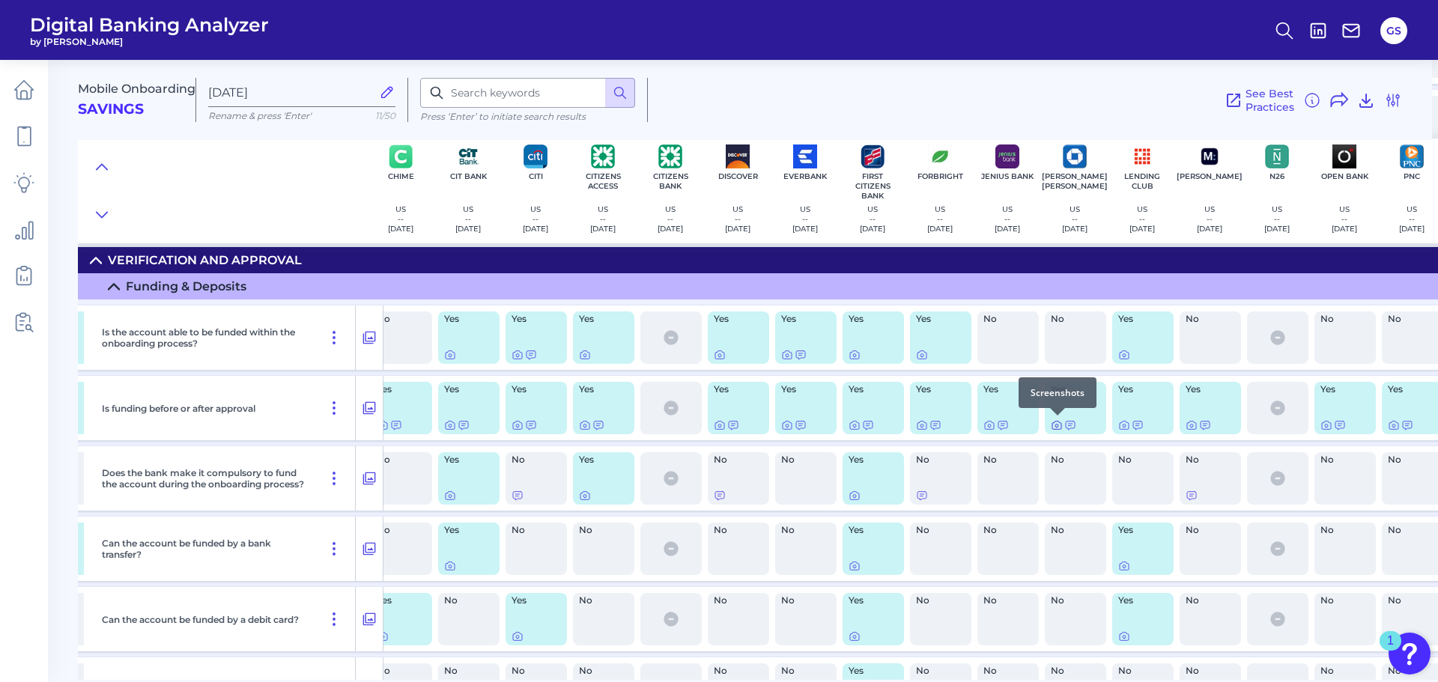
click at [1054, 424] on icon at bounding box center [1057, 425] width 12 height 12
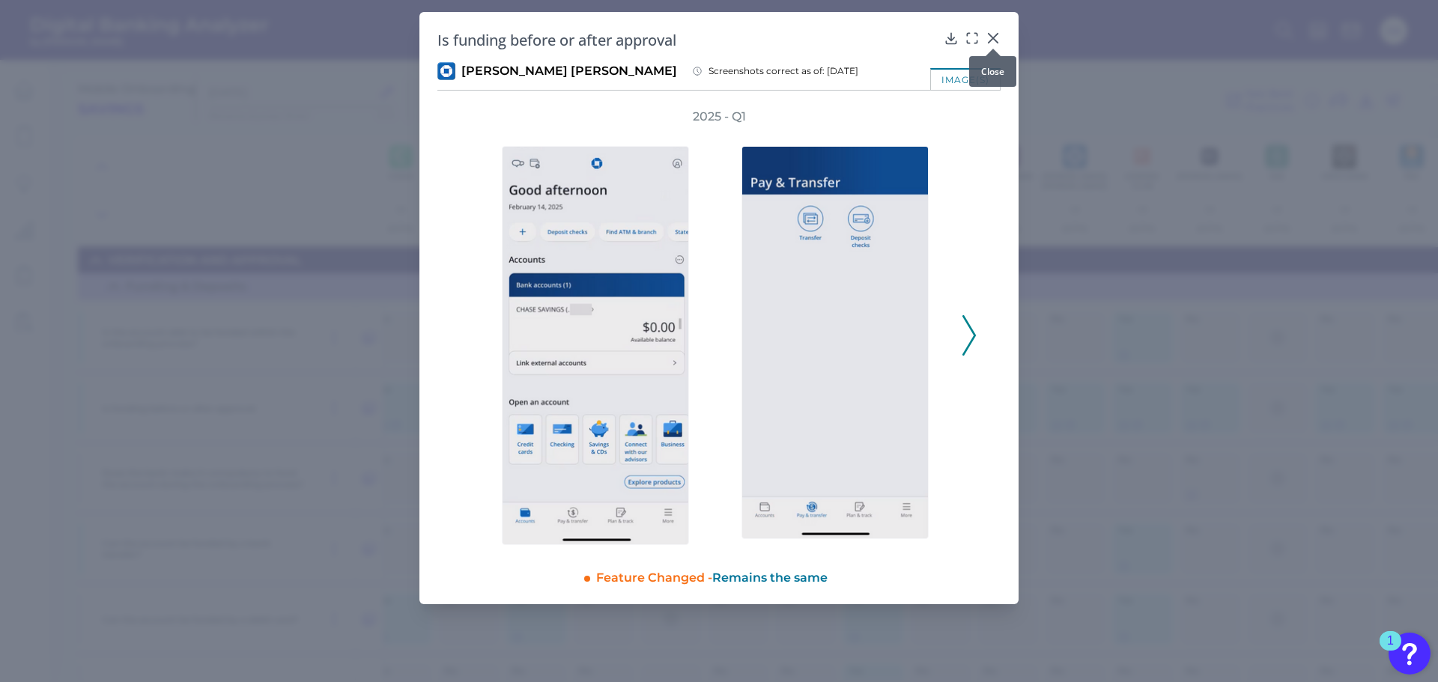
click at [988, 43] on div at bounding box center [992, 48] width 15 height 15
click at [993, 40] on icon at bounding box center [992, 38] width 15 height 15
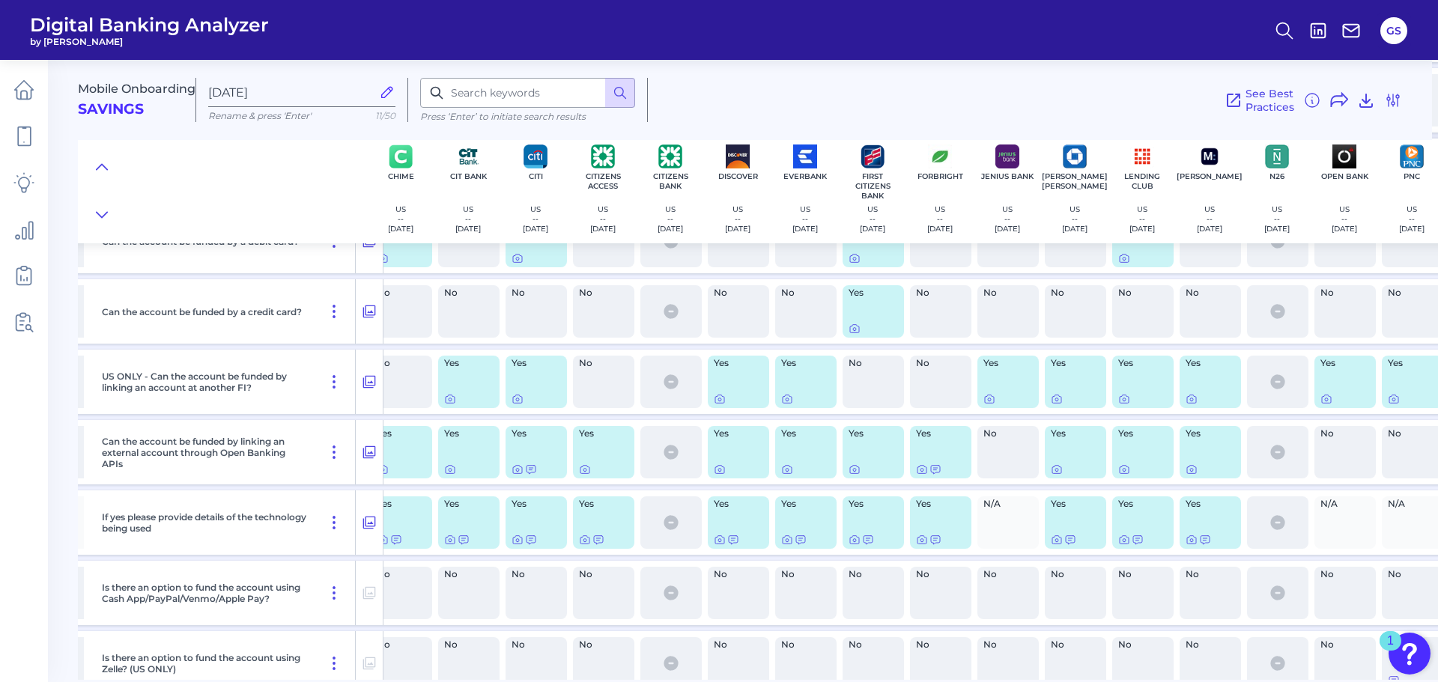
scroll to position [5909, 556]
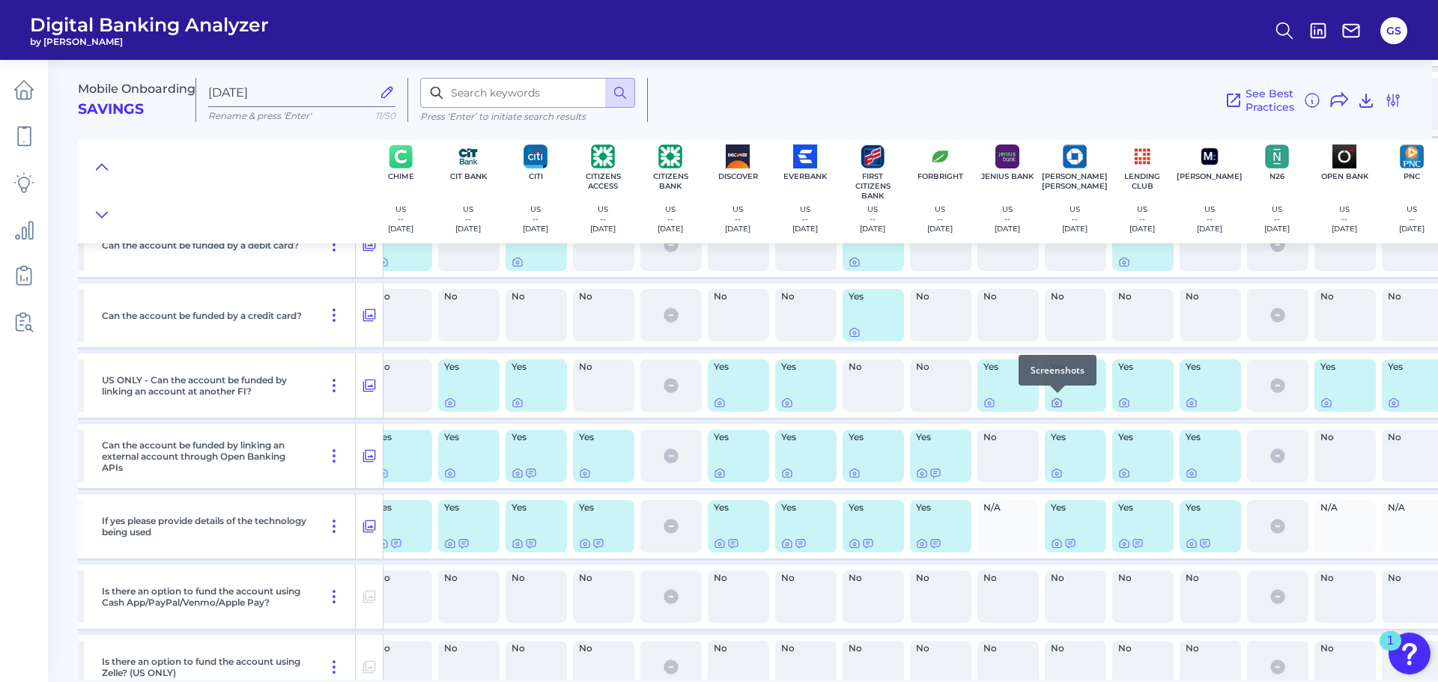
click at [1057, 406] on icon at bounding box center [1057, 403] width 12 height 12
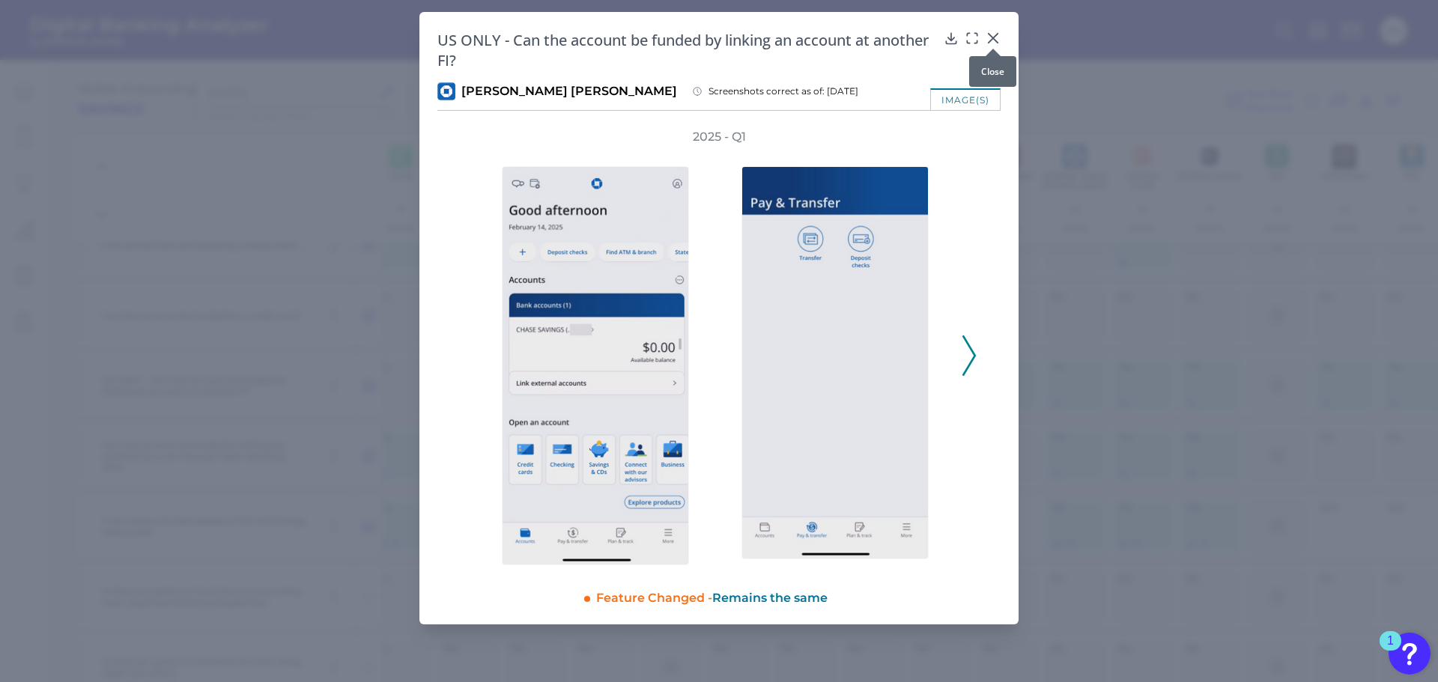
click at [992, 34] on icon at bounding box center [992, 38] width 15 height 15
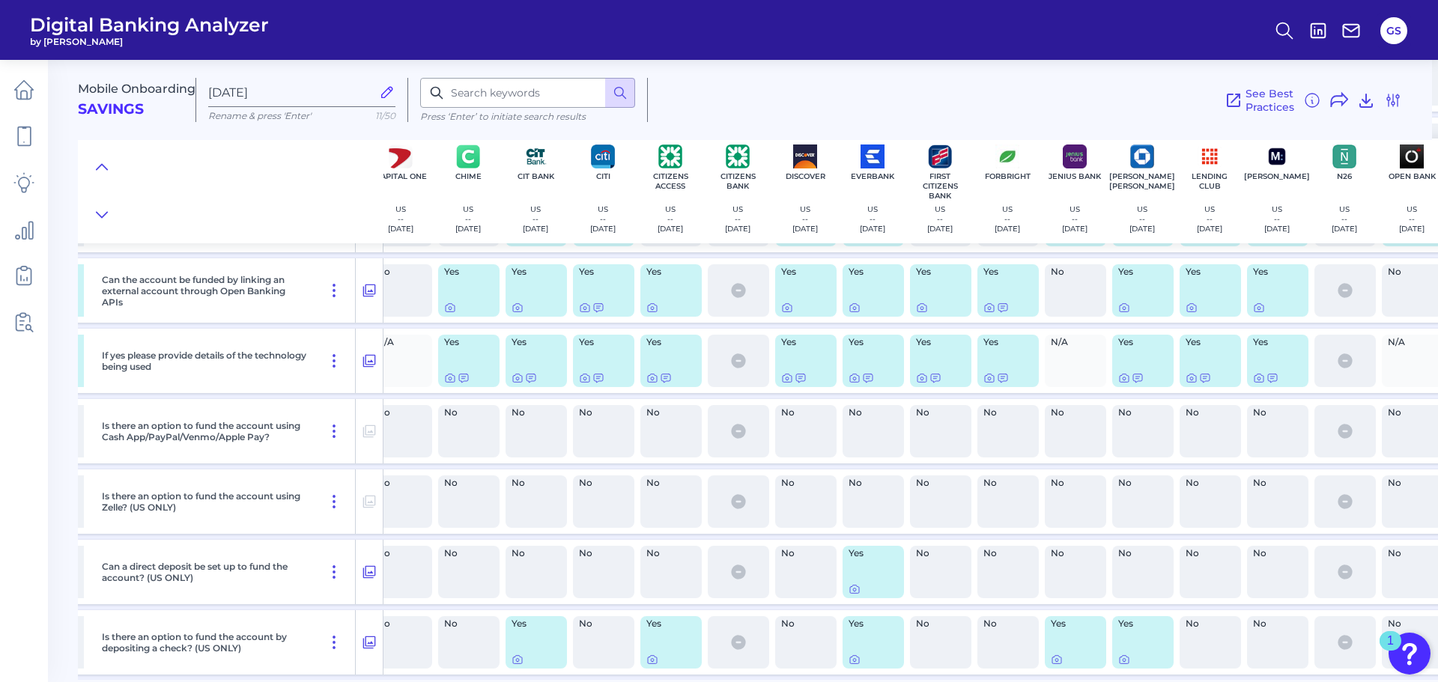
scroll to position [5984, 488]
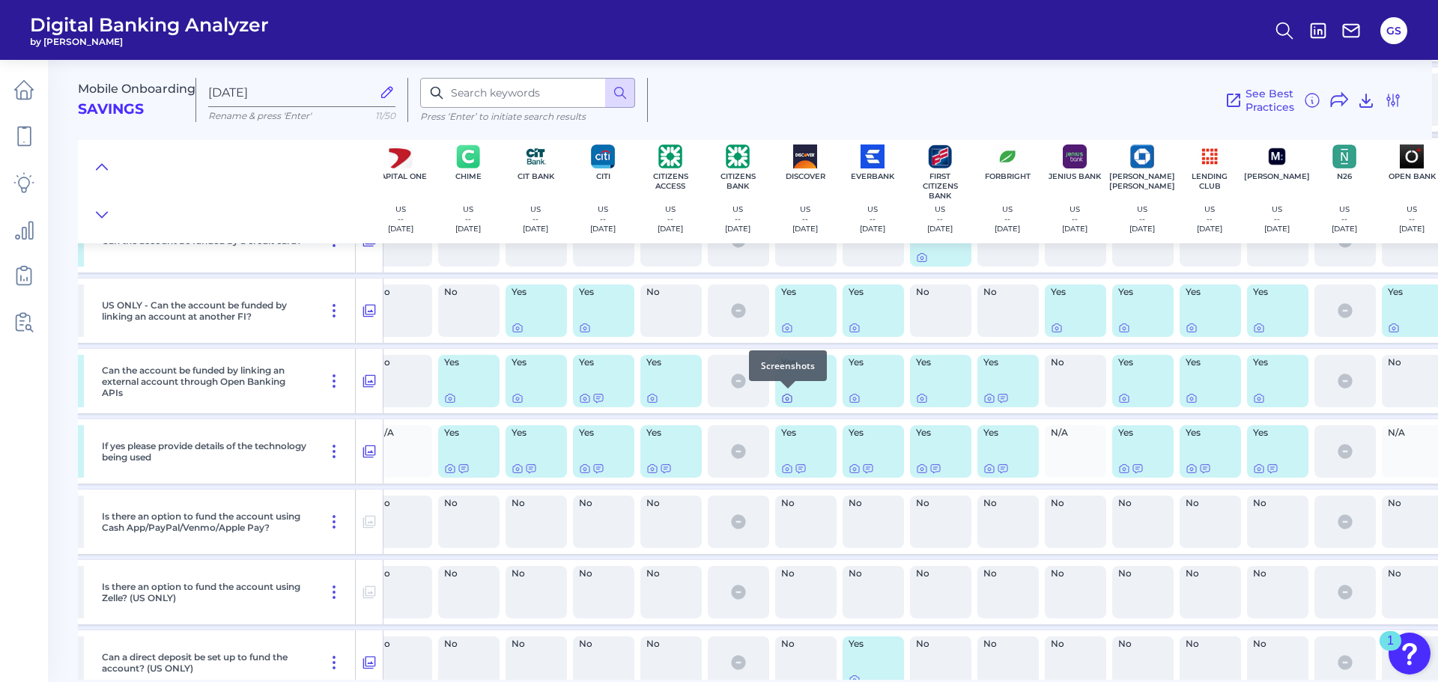
click at [789, 397] on icon at bounding box center [787, 398] width 12 height 12
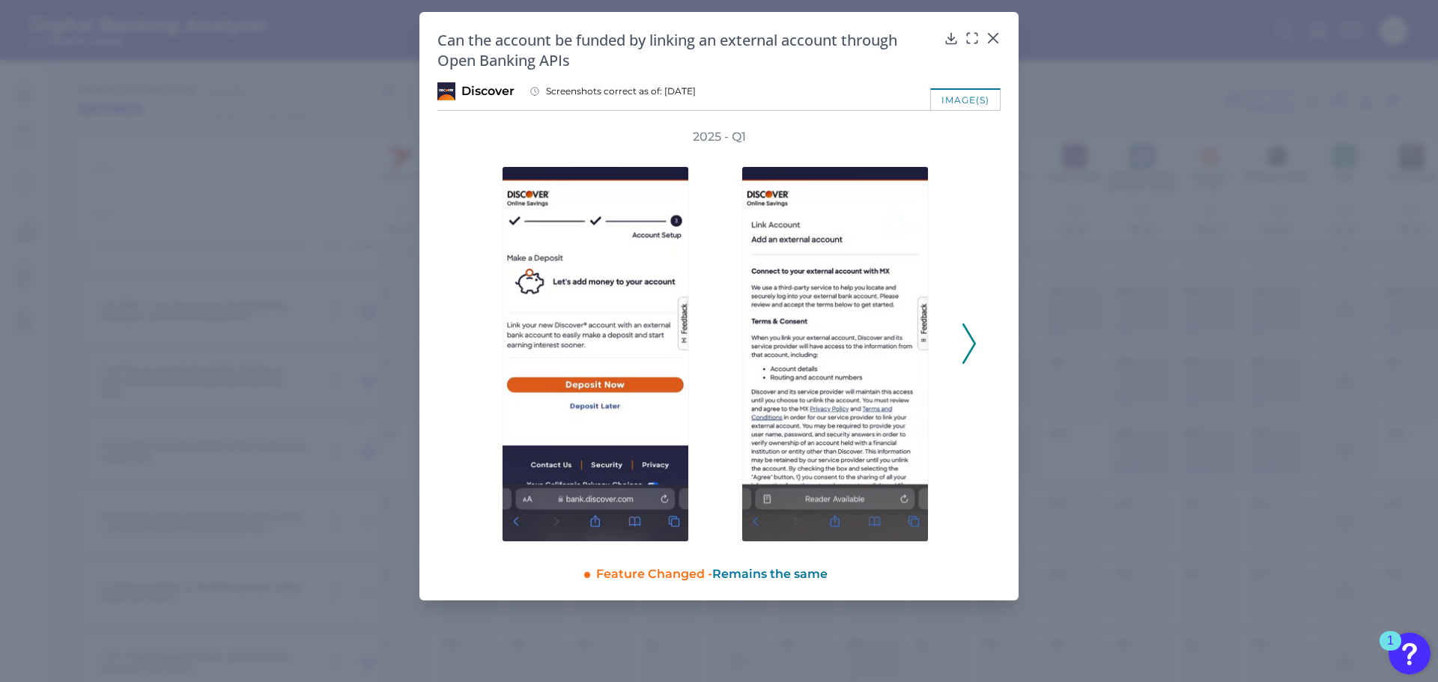
click at [970, 344] on icon at bounding box center [968, 343] width 13 height 40
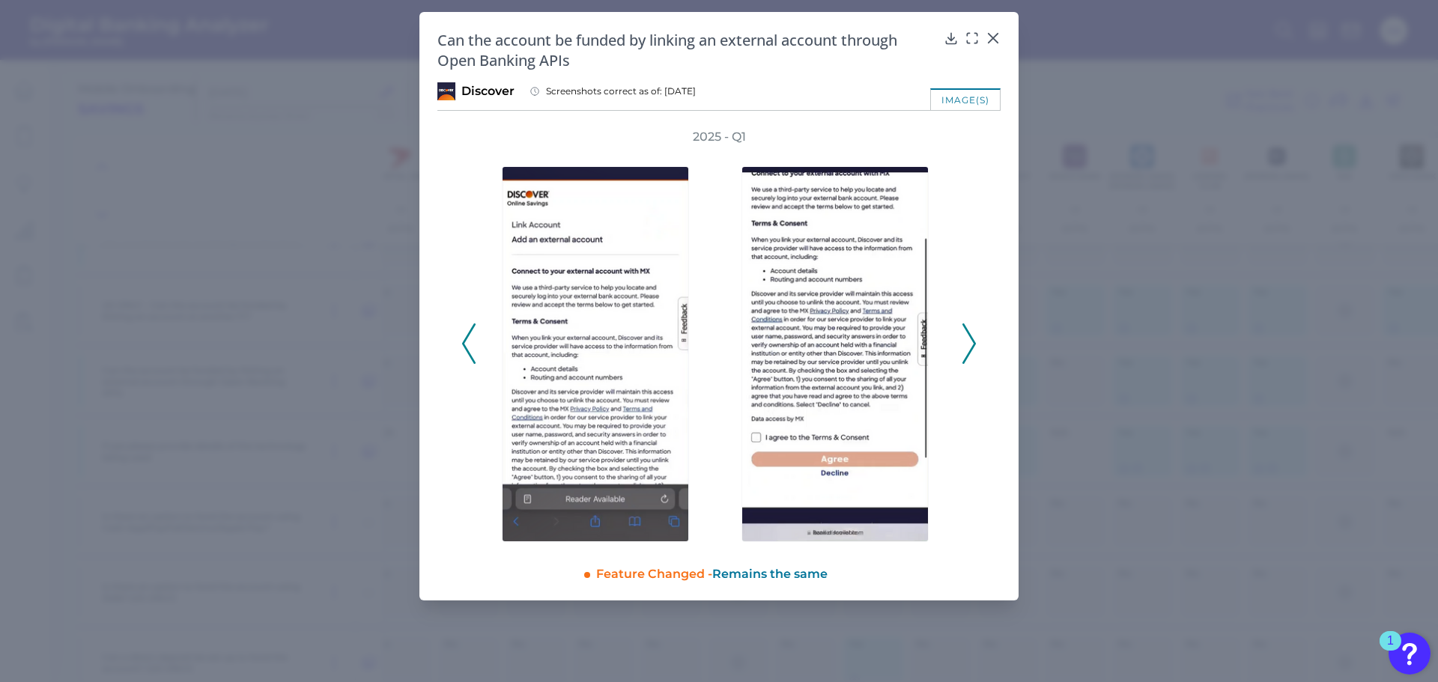
click at [464, 349] on icon at bounding box center [468, 343] width 13 height 40
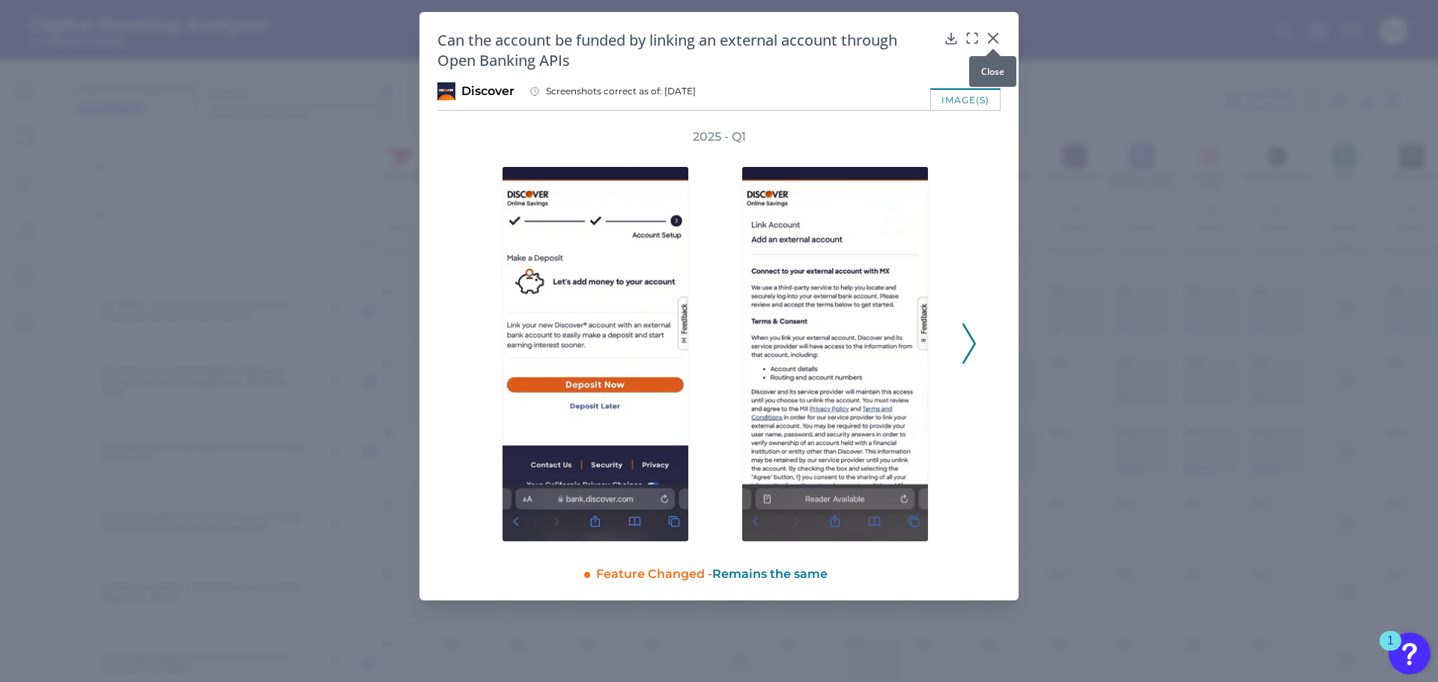
click at [997, 39] on icon at bounding box center [992, 38] width 15 height 15
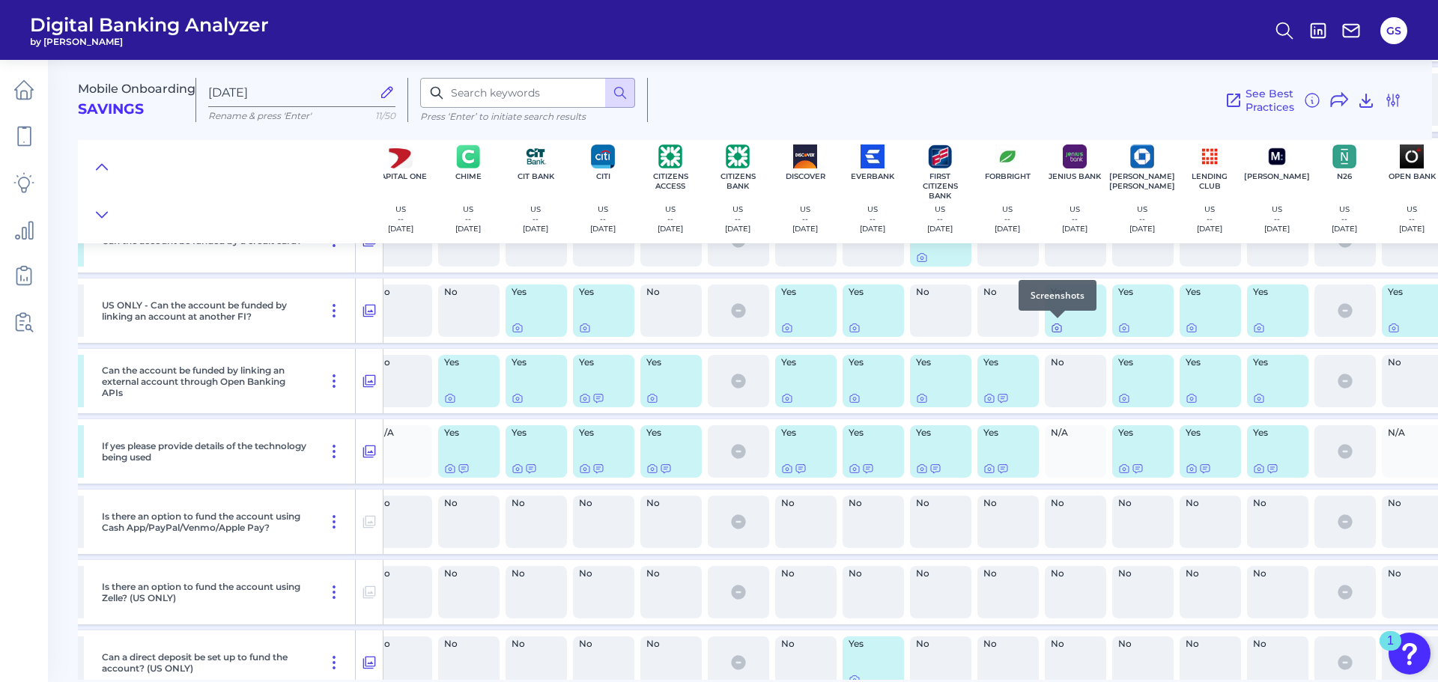
click at [1053, 328] on icon at bounding box center [1057, 328] width 12 height 12
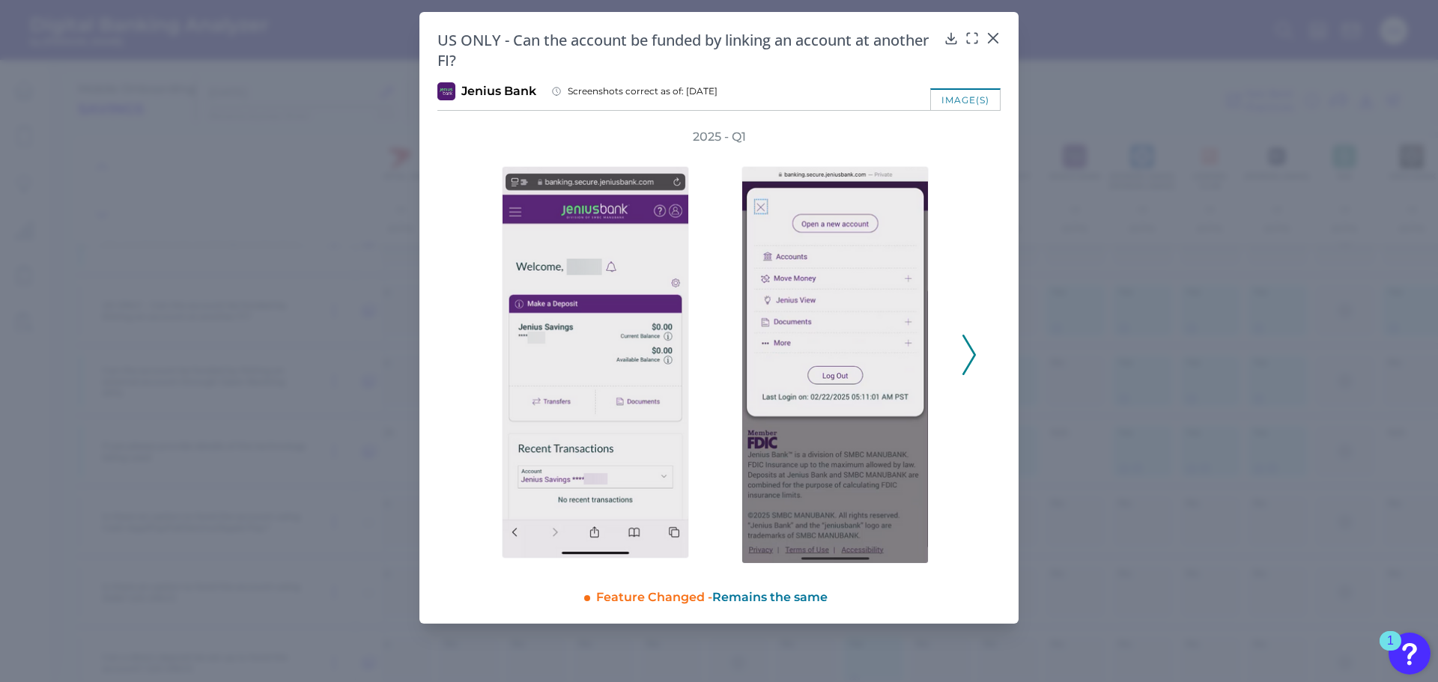
click at [967, 356] on icon at bounding box center [968, 355] width 13 height 40
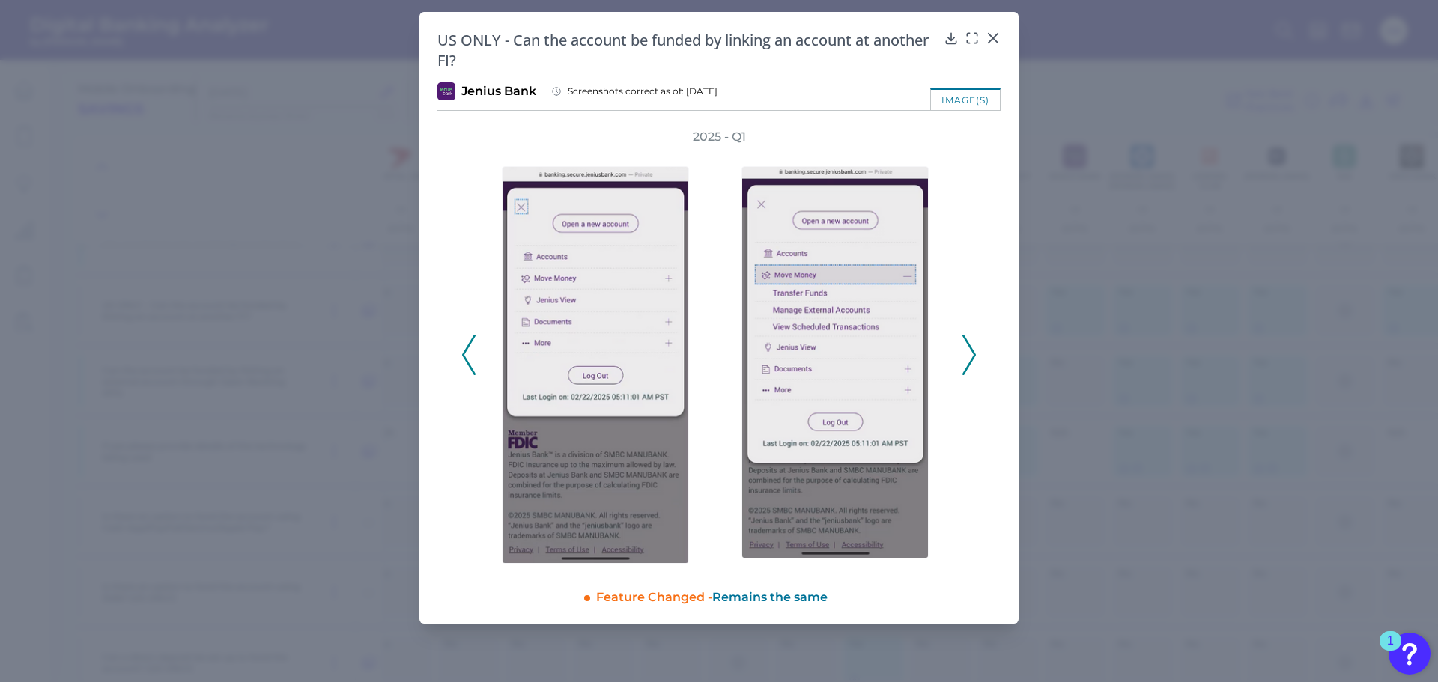
click at [967, 356] on icon at bounding box center [968, 355] width 13 height 40
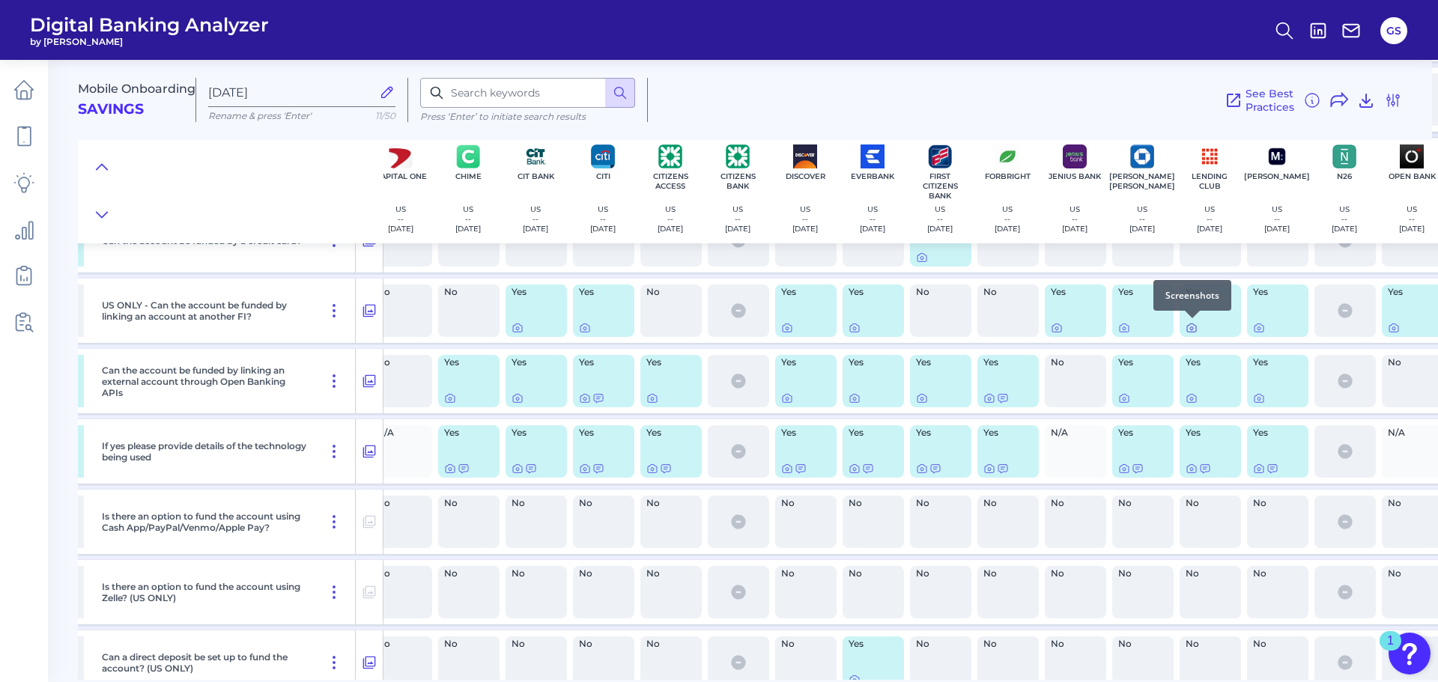
click at [1190, 331] on icon at bounding box center [1191, 328] width 12 height 12
